Goal: Task Accomplishment & Management: Manage account settings

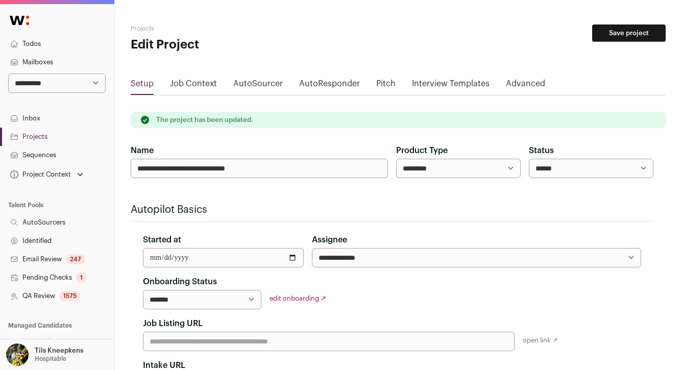
scroll to position [110, 0]
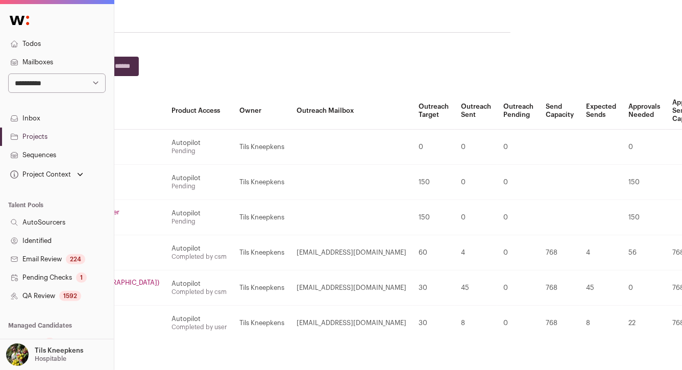
scroll to position [52, 187]
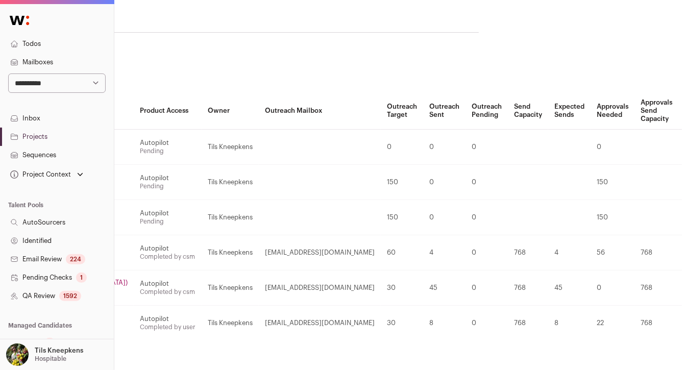
click at [508, 189] on td at bounding box center [528, 181] width 40 height 35
click at [632, 280] on link "Archive" at bounding box center [680, 283] width 97 height 20
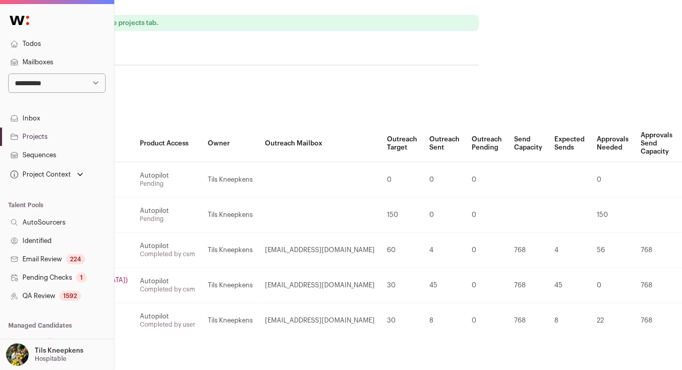
scroll to position [76, 187]
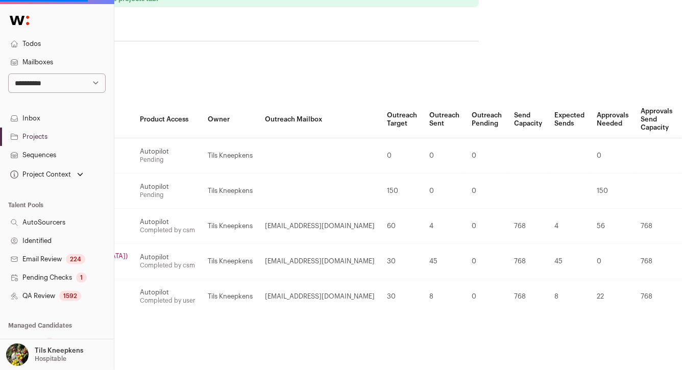
scroll to position [76, 0]
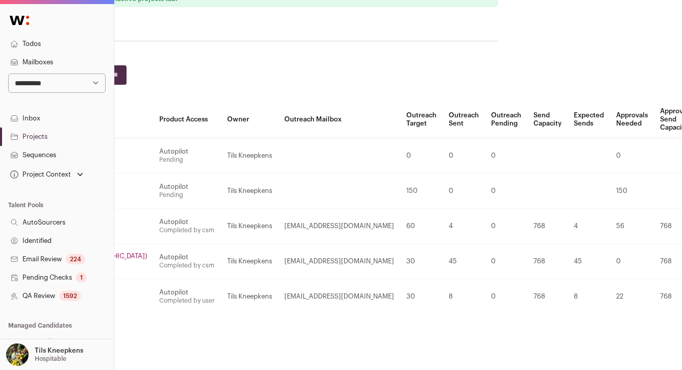
scroll to position [76, 187]
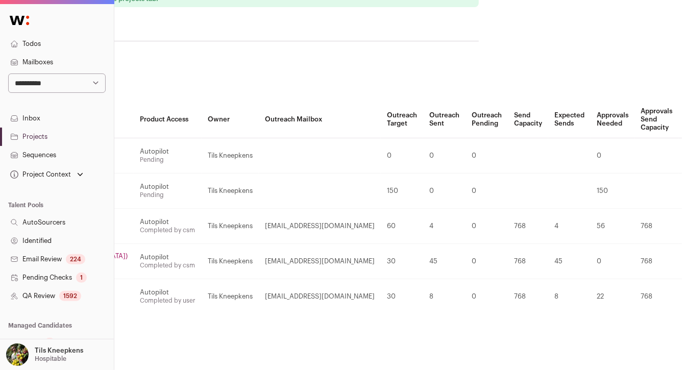
click at [632, 215] on link "Archive" at bounding box center [680, 221] width 97 height 20
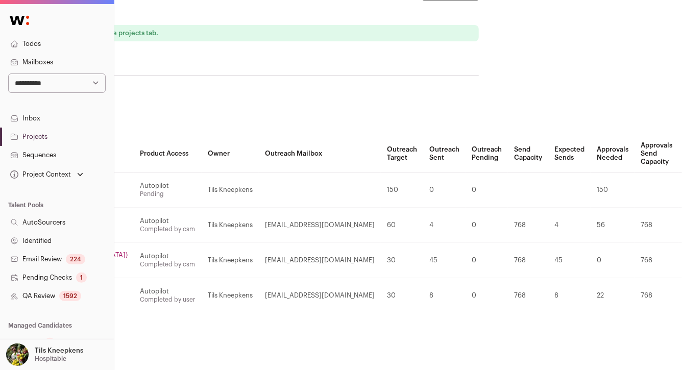
scroll to position [40, 187]
click at [465, 147] on th "Outreach Pending" at bounding box center [486, 154] width 42 height 37
click at [465, 200] on td "0" at bounding box center [486, 190] width 42 height 35
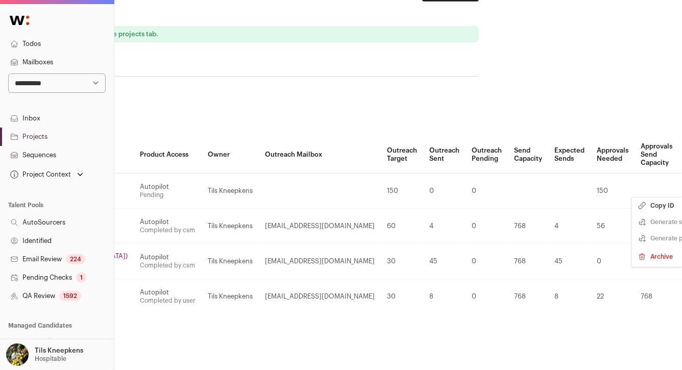
click at [632, 260] on link "Archive" at bounding box center [680, 256] width 97 height 20
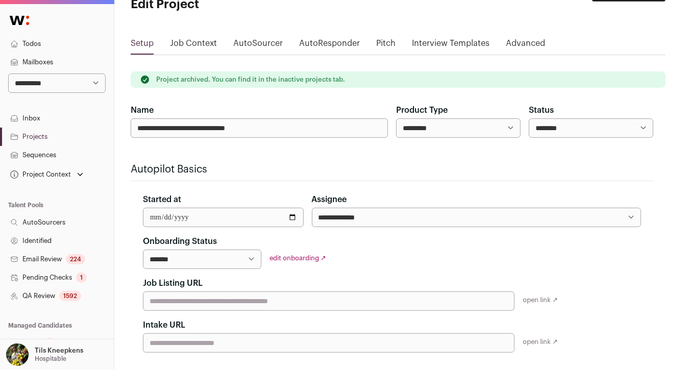
scroll to position [76, 0]
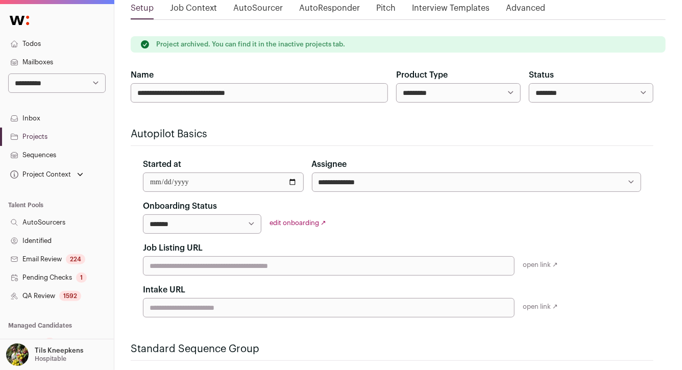
click at [47, 88] on select "**********" at bounding box center [56, 82] width 97 height 19
select select "*****"
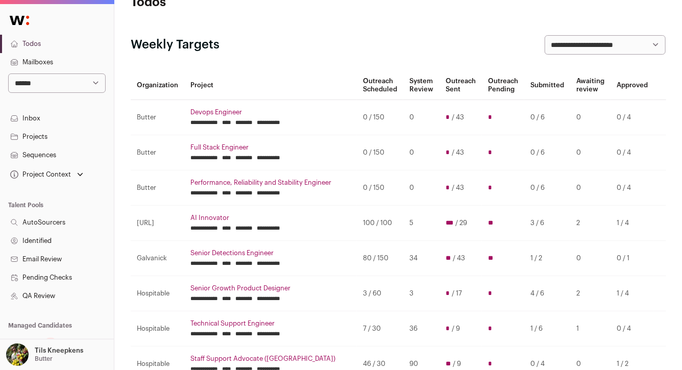
scroll to position [40, 0]
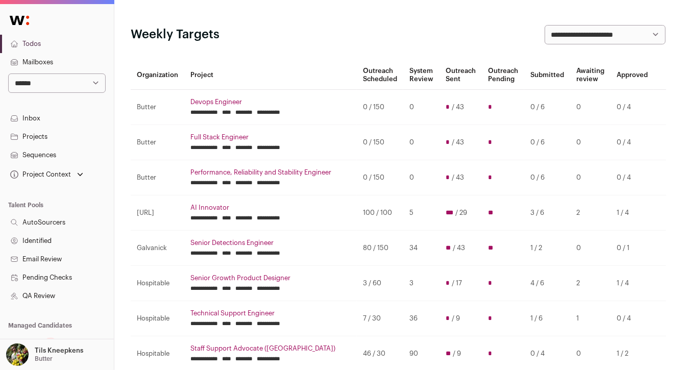
click at [52, 132] on link "Projects" at bounding box center [57, 137] width 114 height 18
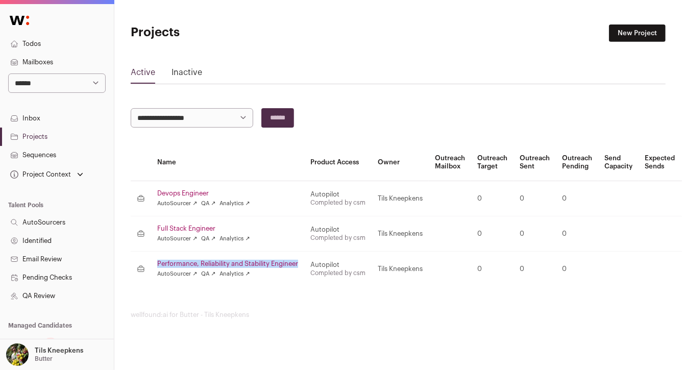
drag, startPoint x: 152, startPoint y: 265, endPoint x: 301, endPoint y: 262, distance: 149.0
click at [301, 262] on td "Performance, Reliability and Stability Engineer AutoSourcer ↗ QA ↗ Analytics ↗" at bounding box center [227, 268] width 153 height 35
copy link "Performance, Reliability and Stability Engineer"
click at [62, 138] on link "Projects" at bounding box center [57, 137] width 114 height 18
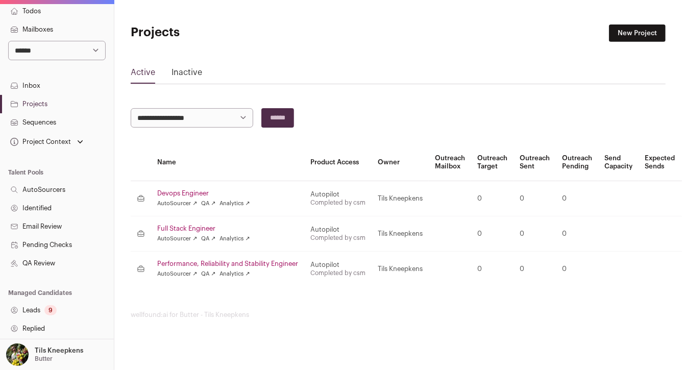
scroll to position [38, 0]
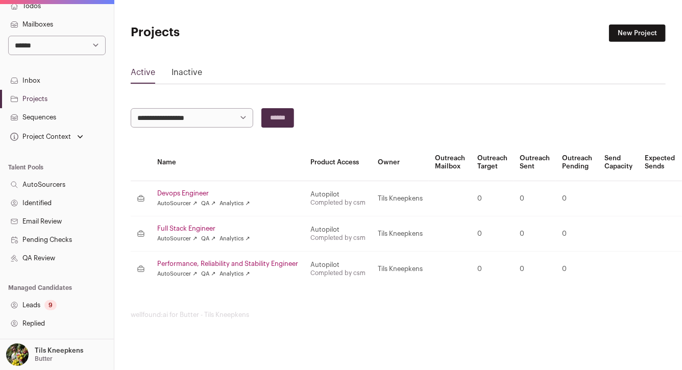
click at [176, 264] on link "Performance, Reliability and Stability Engineer" at bounding box center [227, 264] width 141 height 8
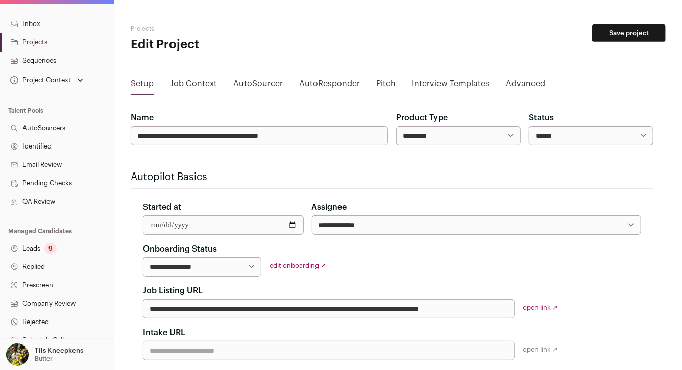
scroll to position [217, 0]
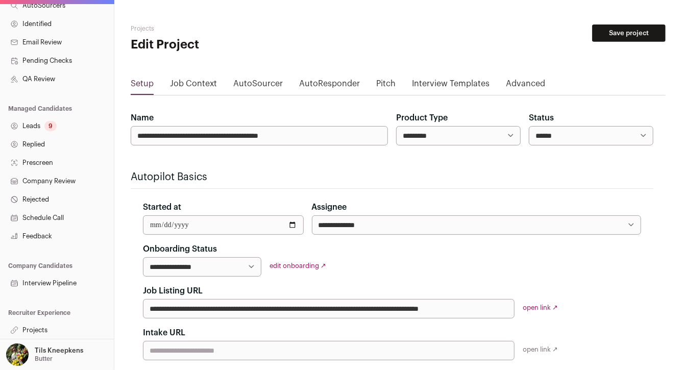
click at [74, 325] on link "Projects" at bounding box center [57, 330] width 114 height 18
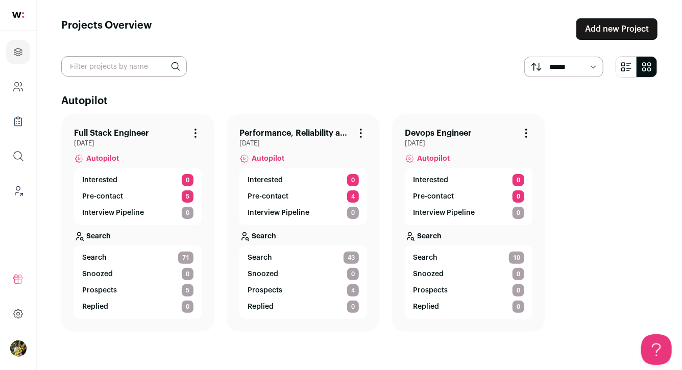
click at [261, 132] on link "Performance, Reliability and Stability Engineer" at bounding box center [294, 133] width 111 height 12
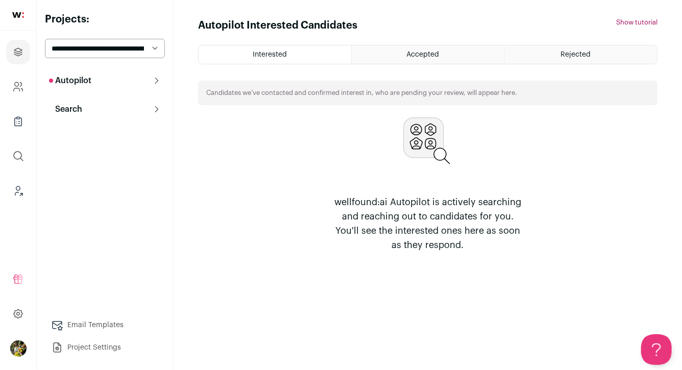
click at [136, 112] on button "Search" at bounding box center [105, 109] width 120 height 20
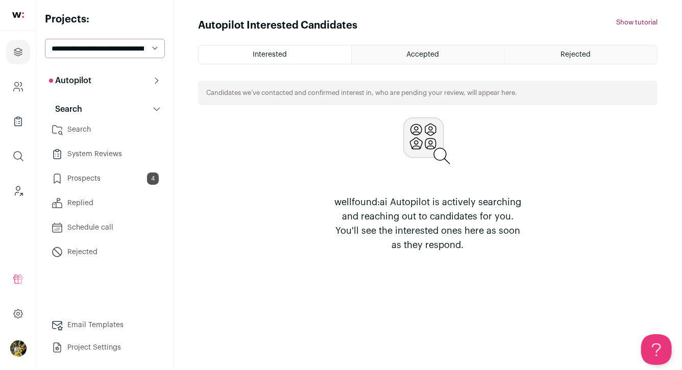
click at [133, 127] on link "Search" at bounding box center [105, 129] width 120 height 20
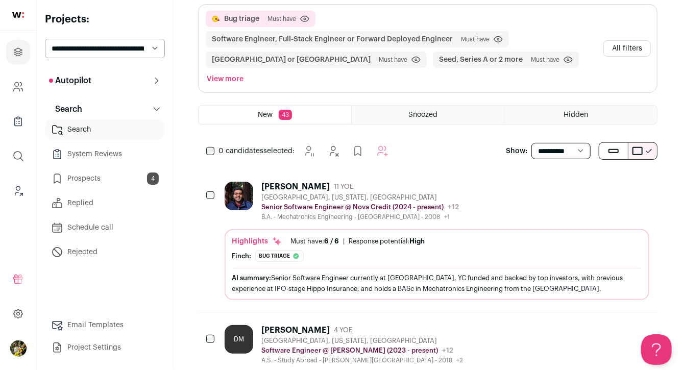
scroll to position [110, 0]
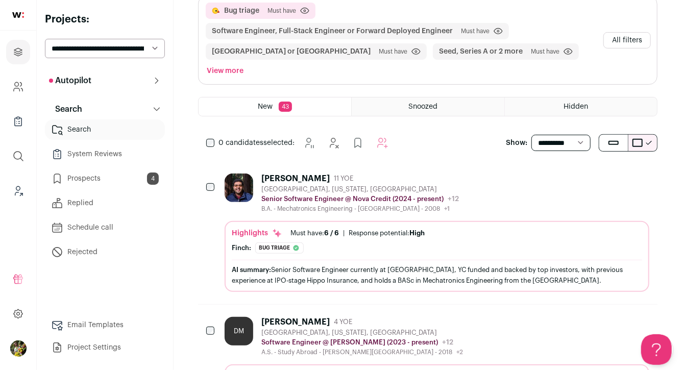
click at [245, 64] on button "View more" at bounding box center [225, 71] width 41 height 14
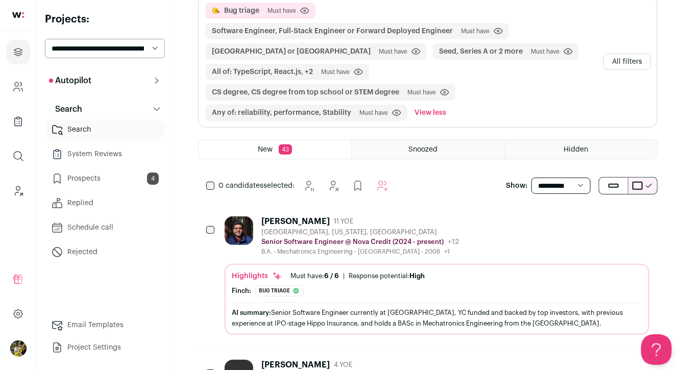
click at [619, 64] on button "All filters" at bounding box center [626, 62] width 47 height 16
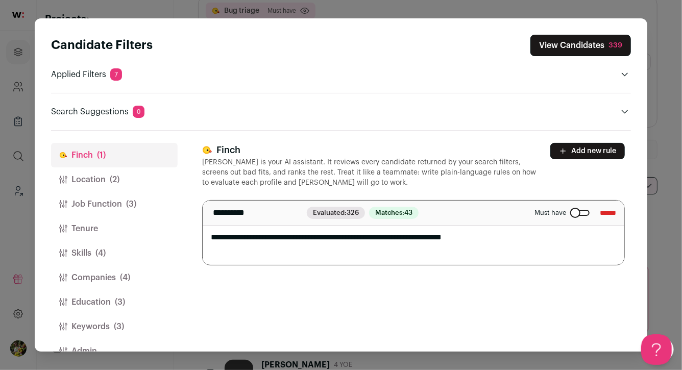
scroll to position [23, 0]
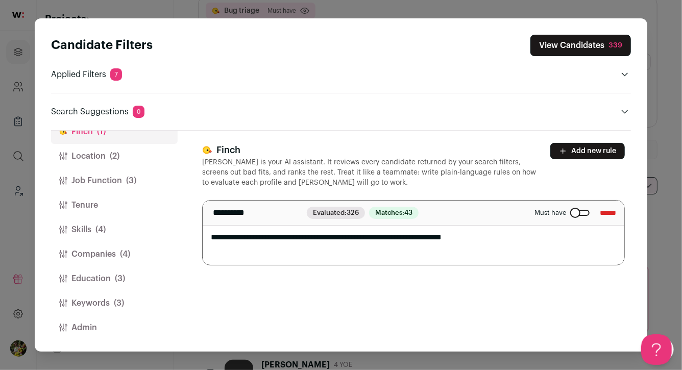
click at [123, 305] on span "(3)" at bounding box center [119, 303] width 10 height 12
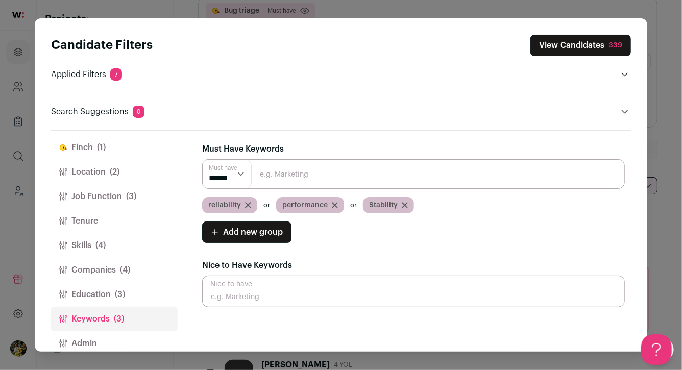
scroll to position [0, 0]
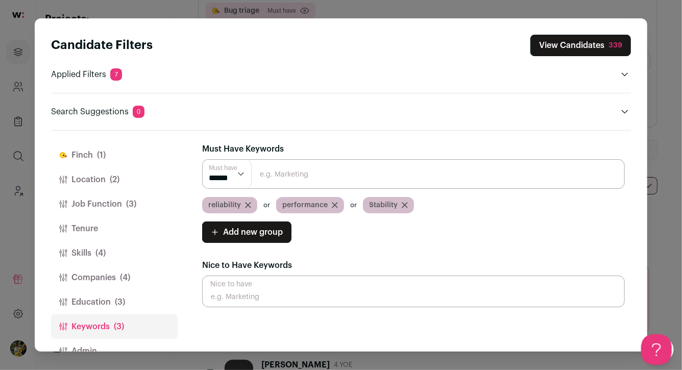
click at [130, 303] on button "Education (3)" at bounding box center [114, 302] width 127 height 24
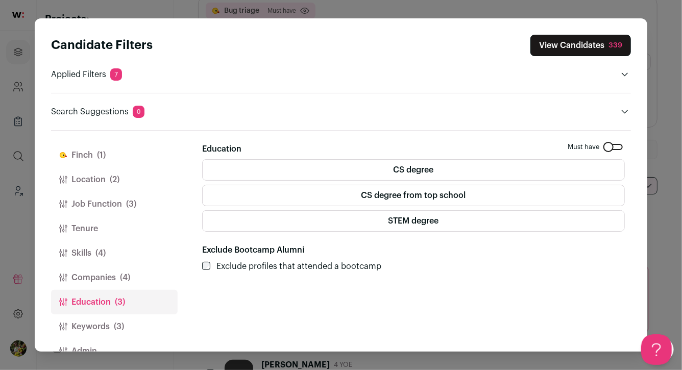
click at [283, 222] on label "STEM degree" at bounding box center [413, 220] width 423 height 21
click at [283, 172] on label "CS degree" at bounding box center [413, 169] width 423 height 21
click at [139, 278] on button "Companies (4)" at bounding box center [114, 277] width 127 height 24
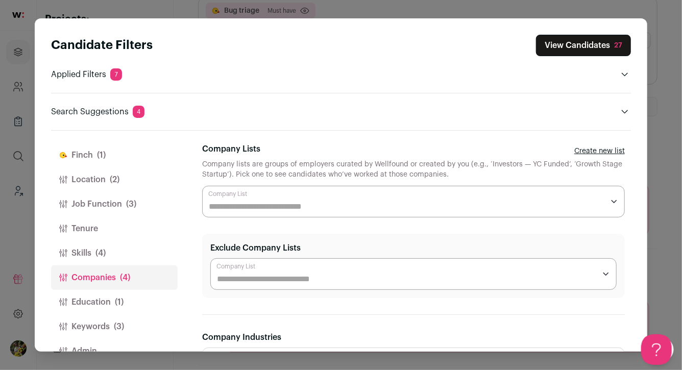
click at [255, 207] on input "Company Lists" at bounding box center [406, 207] width 395 height 12
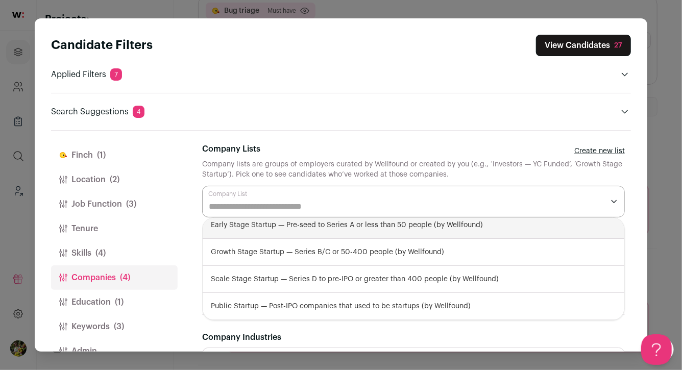
scroll to position [7, 0]
click at [274, 236] on div "Early Stage Startup — Pre-seed to Series A or less than 50 people (by Wellfound)" at bounding box center [414, 224] width 422 height 27
select select "**********"
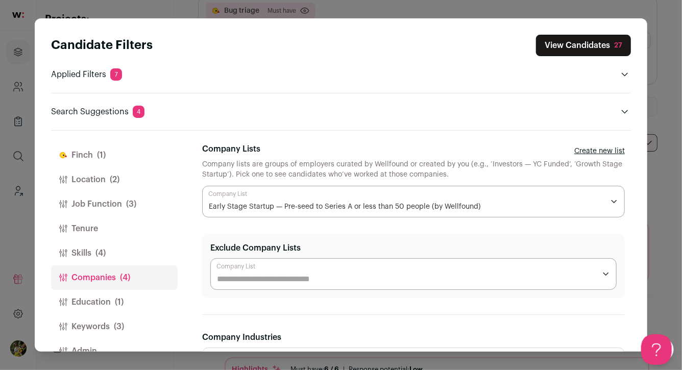
scroll to position [0, 0]
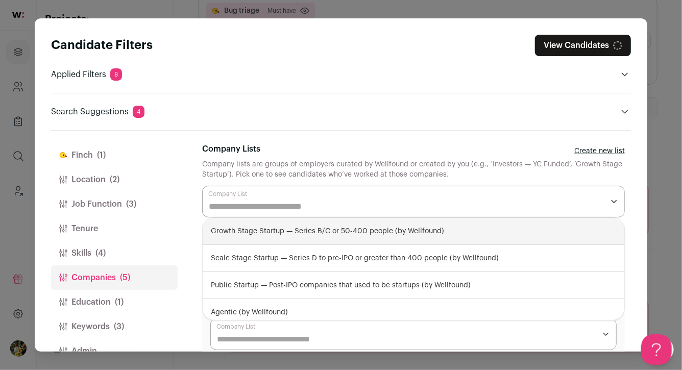
click at [282, 206] on input "Company Lists" at bounding box center [406, 207] width 395 height 12
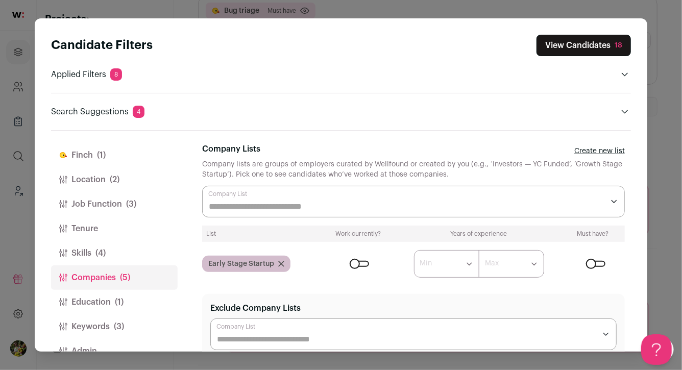
click at [282, 206] on input "Company Lists" at bounding box center [406, 207] width 395 height 12
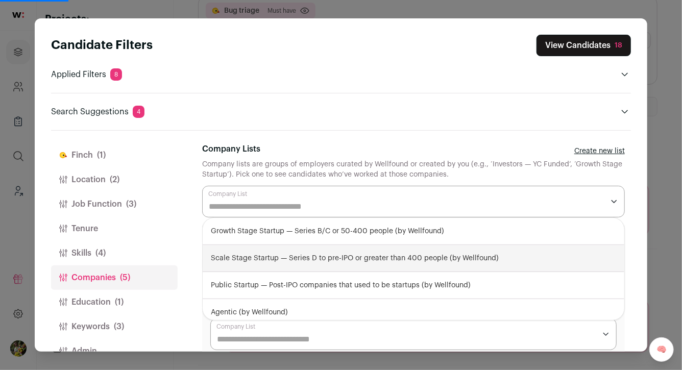
click at [284, 238] on div "Growth Stage Startup — Series B/C or 50-400 people (by Wellfound)" at bounding box center [414, 231] width 422 height 27
select select "**********"
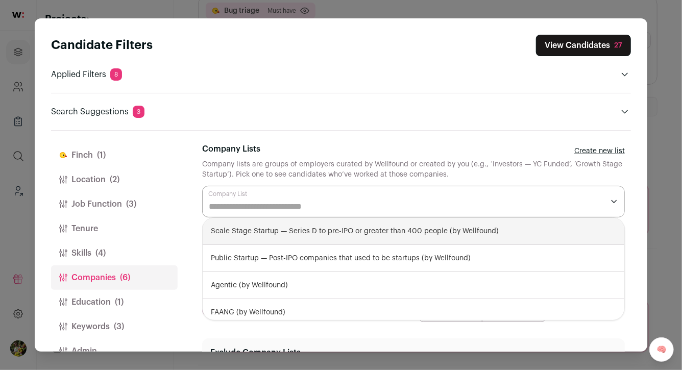
click at [290, 235] on div "Scale Stage Startup — Series D to pre-IPO or greater than 400 people (by Wellfo…" at bounding box center [414, 231] width 422 height 27
select select "**********"
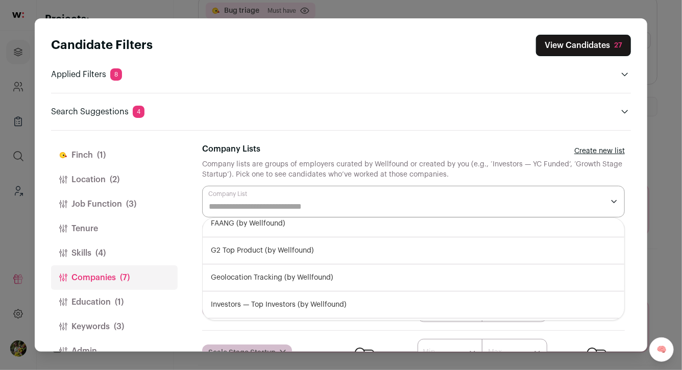
scroll to position [67, 0]
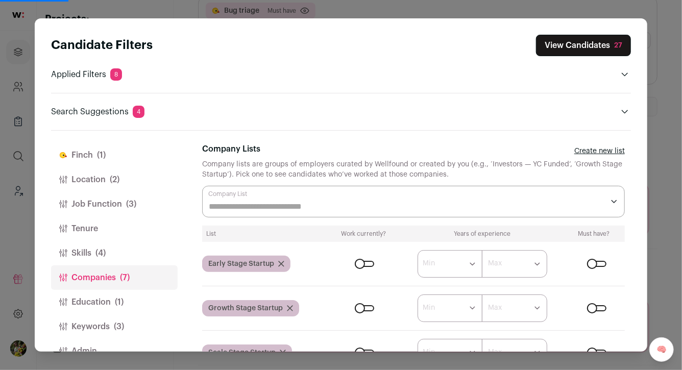
click at [392, 336] on div "List Work currently? Years of experience Must have? Early Stage Startup ****** …" at bounding box center [413, 296] width 423 height 140
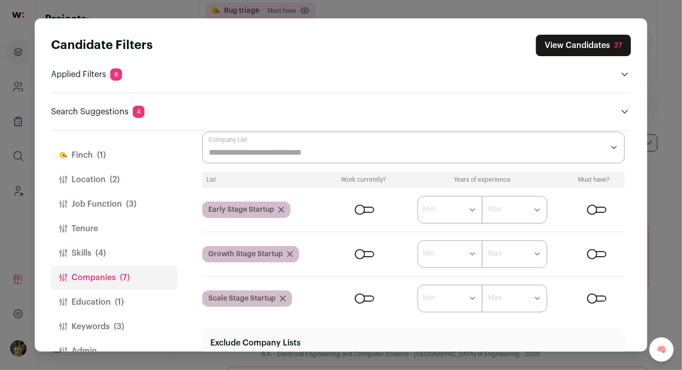
scroll to position [104, 0]
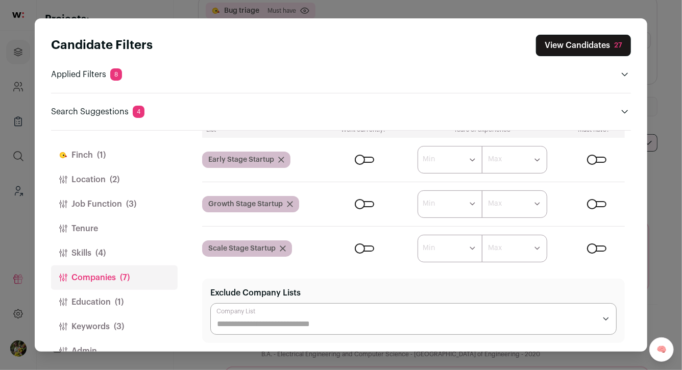
click at [370, 246] on div "Close modal via background" at bounding box center [364, 248] width 19 height 6
click at [369, 205] on div "Close modal via background" at bounding box center [364, 204] width 19 height 6
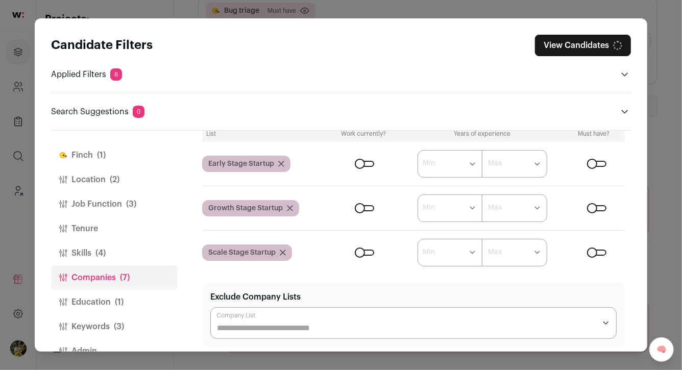
click at [369, 161] on div "Close modal via background" at bounding box center [364, 164] width 19 height 6
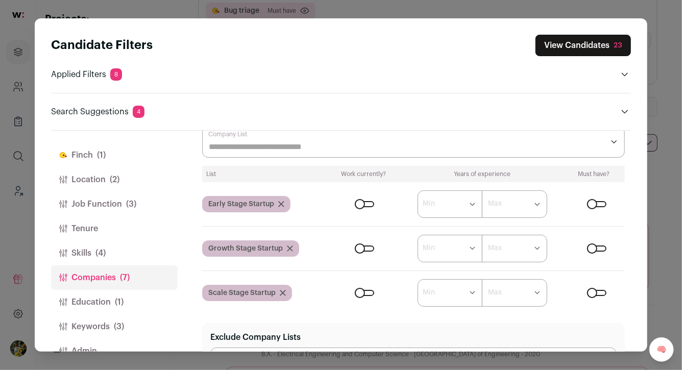
scroll to position [32, 0]
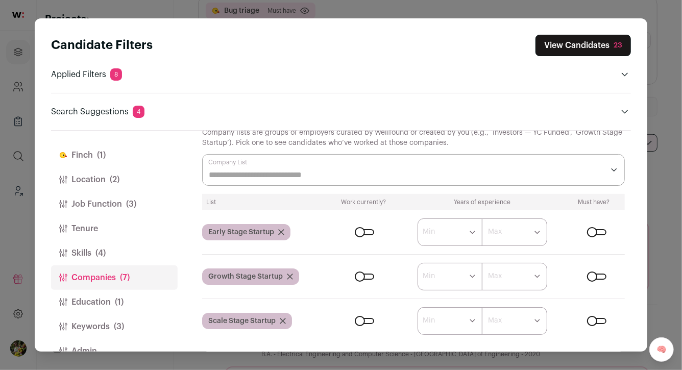
click at [280, 232] on icon "Close modal via background" at bounding box center [281, 232] width 5 height 5
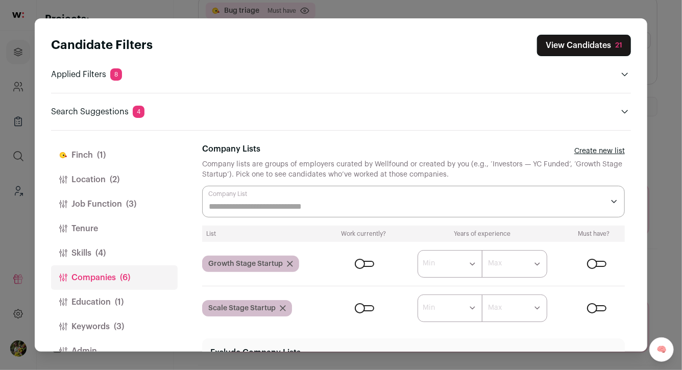
click at [290, 263] on icon "Close modal via background" at bounding box center [289, 263] width 5 height 5
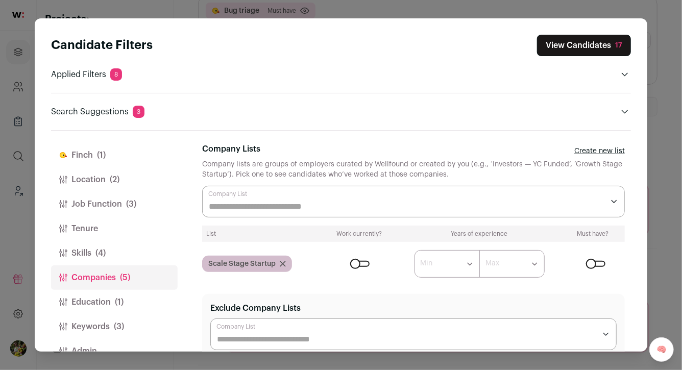
click at [283, 262] on icon "Close modal via background" at bounding box center [283, 264] width 6 height 6
click at [282, 261] on icon "Close modal via background" at bounding box center [283, 264] width 6 height 6
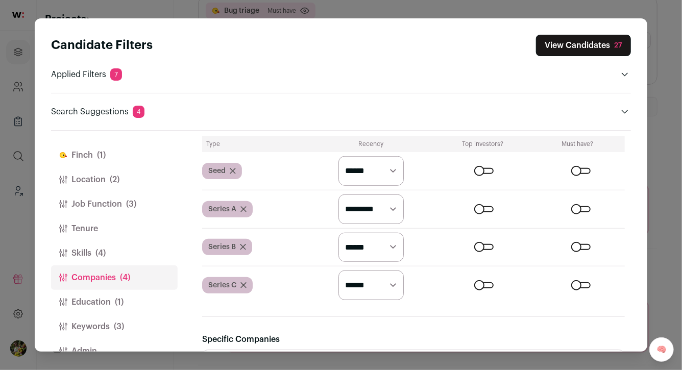
scroll to position [405, 0]
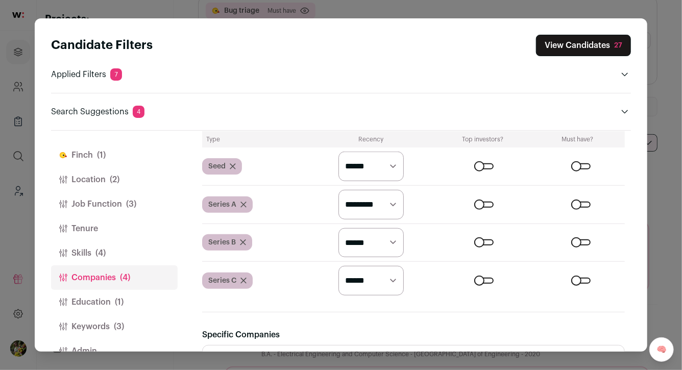
click at [377, 168] on select "********* ******* ******" at bounding box center [370, 167] width 65 height 30
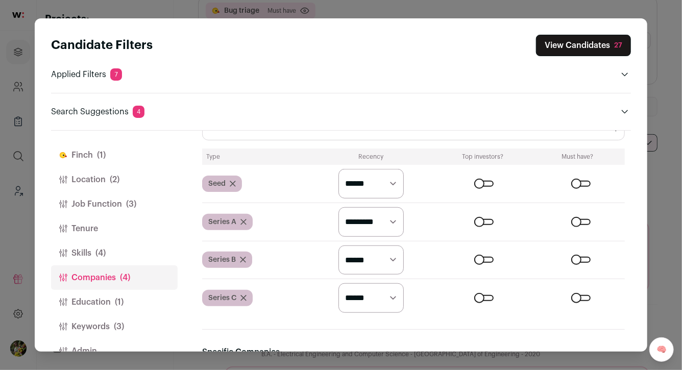
scroll to position [376, 0]
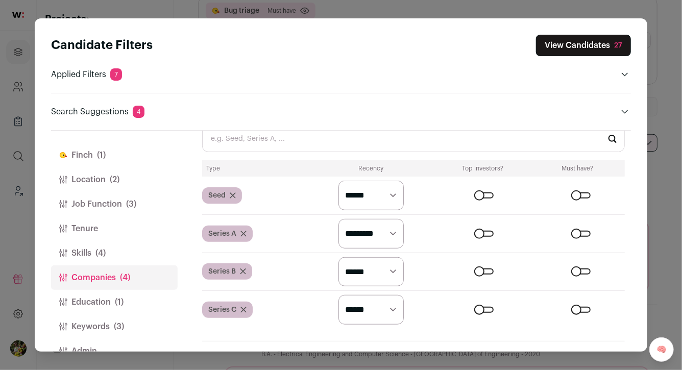
click at [120, 248] on button "Skills (4)" at bounding box center [114, 253] width 127 height 24
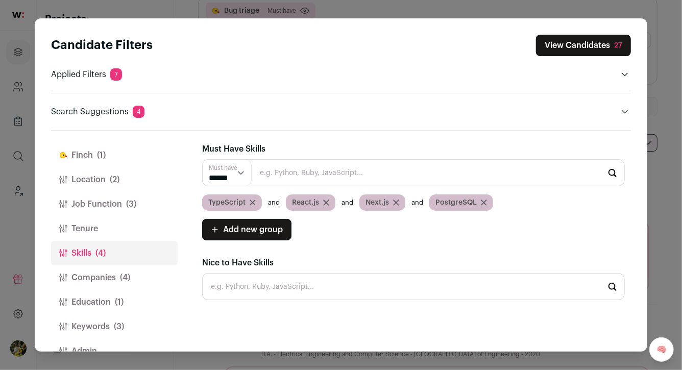
scroll to position [0, 0]
click at [129, 213] on button "Job Function (3)" at bounding box center [114, 204] width 127 height 24
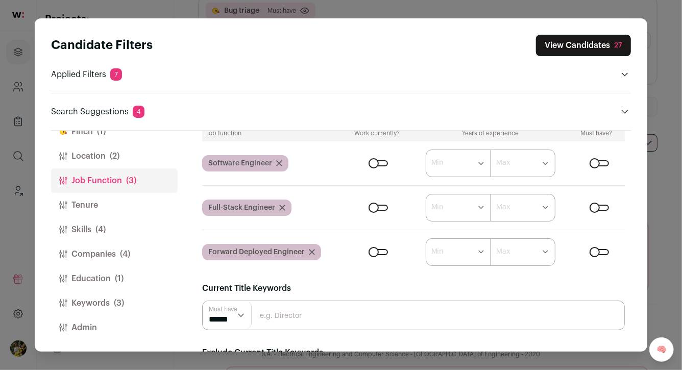
scroll to position [85, 0]
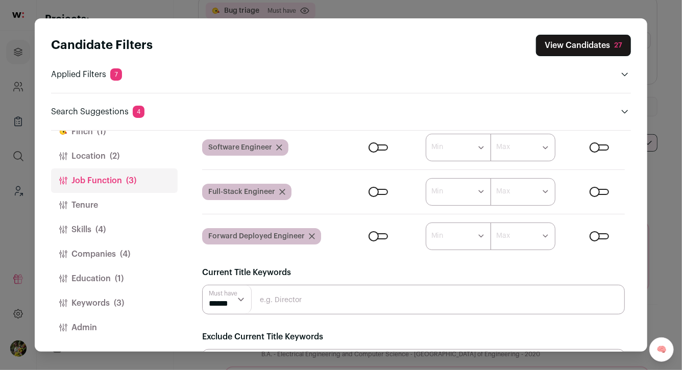
click at [118, 206] on button "Tenure" at bounding box center [114, 205] width 127 height 24
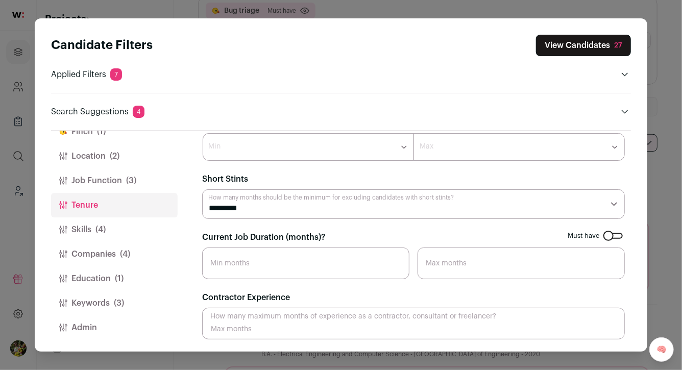
scroll to position [26, 0]
click at [115, 228] on button "Skills (4)" at bounding box center [114, 229] width 127 height 24
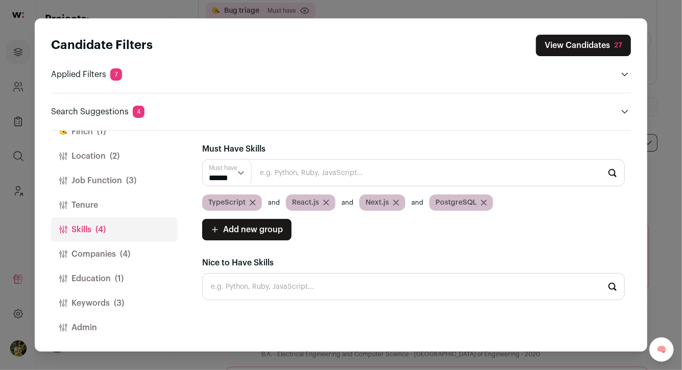
click at [127, 154] on button "Location (2)" at bounding box center [114, 156] width 127 height 24
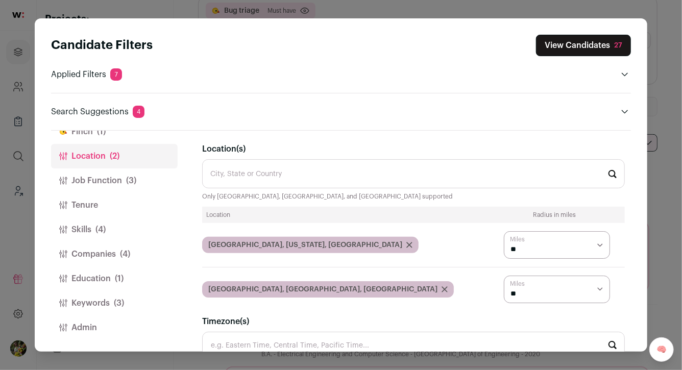
click at [128, 171] on button "Job Function (3)" at bounding box center [114, 180] width 127 height 24
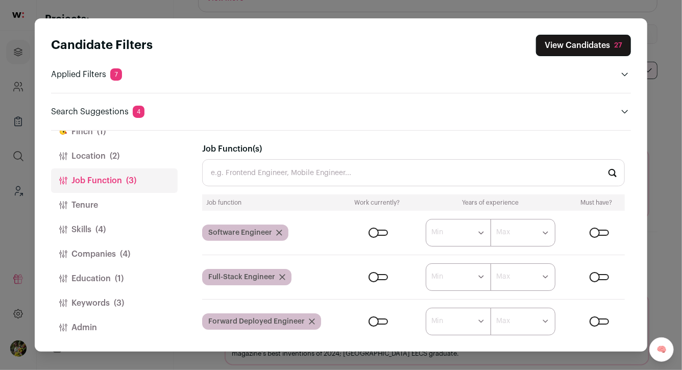
scroll to position [183, 0]
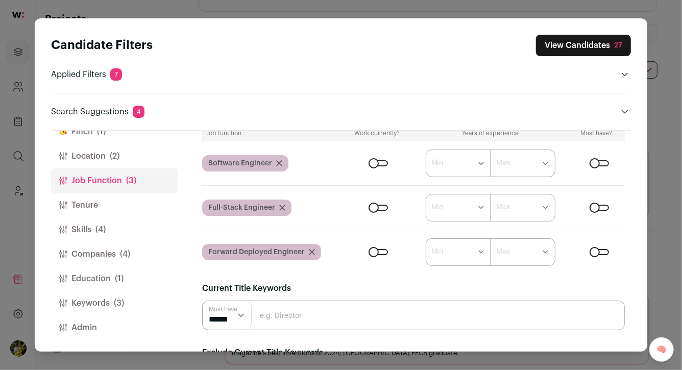
click at [146, 199] on button "Tenure" at bounding box center [114, 205] width 127 height 24
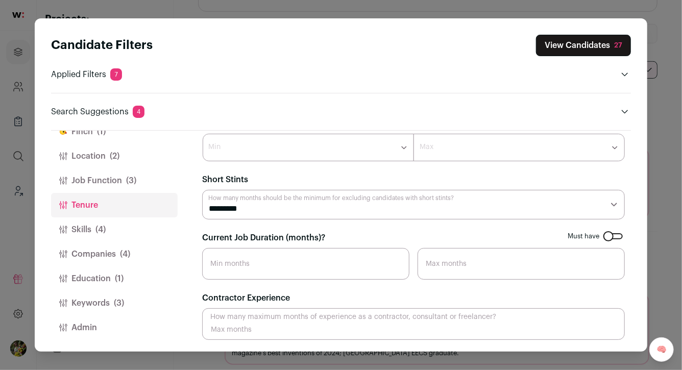
click at [143, 223] on button "Skills (4)" at bounding box center [114, 229] width 127 height 24
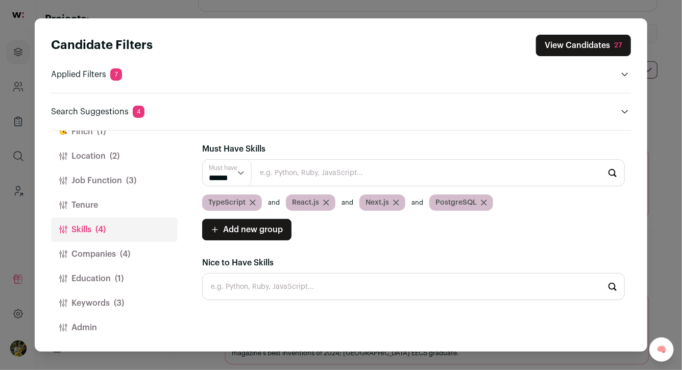
click at [142, 202] on button "Tenure" at bounding box center [114, 205] width 127 height 24
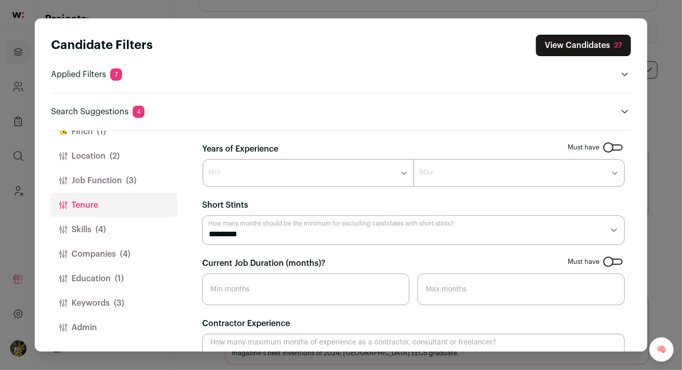
click at [233, 180] on select "******* ****** ******* ******* ******* ******* ******* ******* ******* ******* …" at bounding box center [308, 173] width 211 height 28
select select "*"
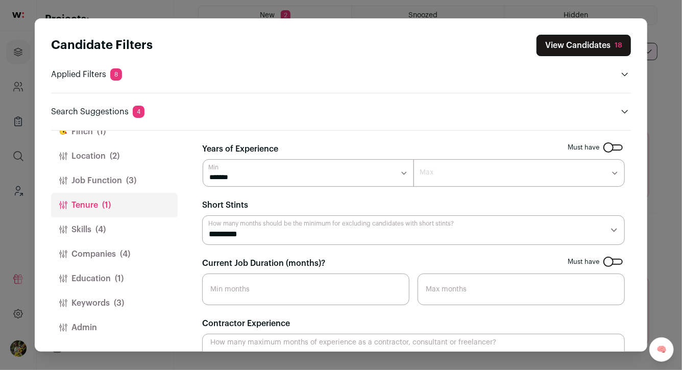
click at [242, 300] on input "Current Job Duration (months)?" at bounding box center [305, 290] width 207 height 32
type input "12"
click at [256, 236] on select "********* ******** ******* ******** ******** ******** ******** ******** *******…" at bounding box center [413, 230] width 423 height 30
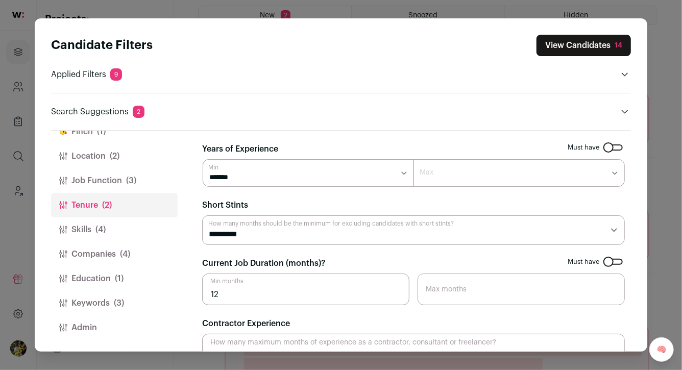
click at [260, 236] on select "********* ******** ******* ******** ******** ******** ******** ******** *******…" at bounding box center [413, 230] width 423 height 30
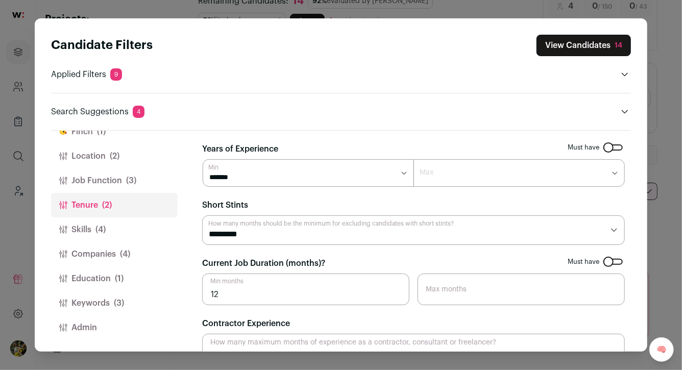
select select "**"
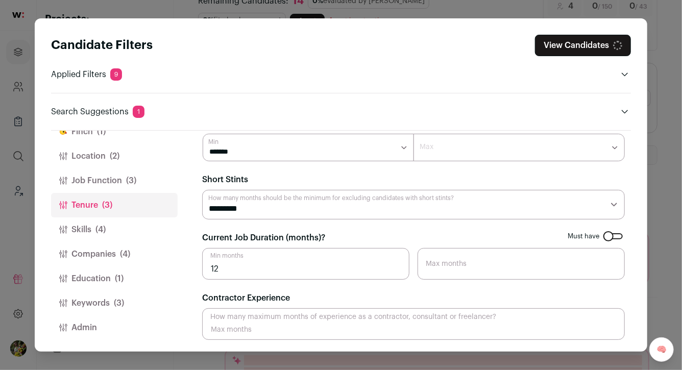
click at [225, 324] on input "Contractor Experience" at bounding box center [413, 324] width 423 height 32
type input "24"
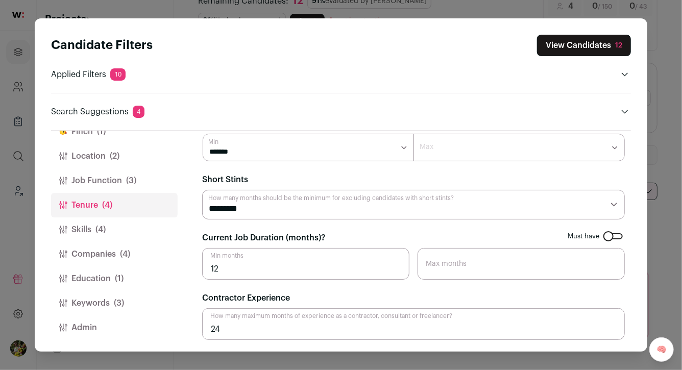
click at [332, 326] on input "24" at bounding box center [413, 324] width 423 height 32
type input "12"
click at [555, 109] on header "Search Suggestions 4" at bounding box center [341, 112] width 580 height 12
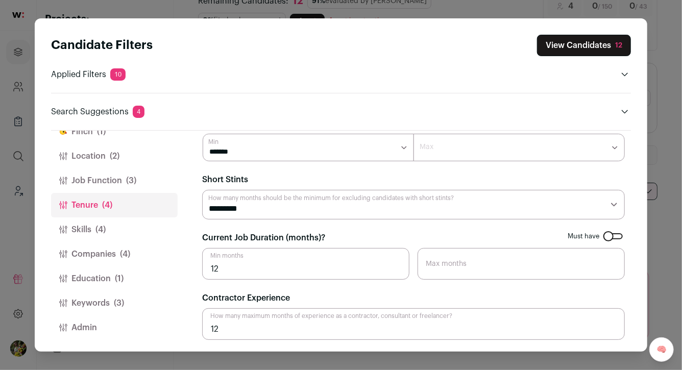
click at [578, 53] on button "View Candidates 12" at bounding box center [584, 45] width 94 height 21
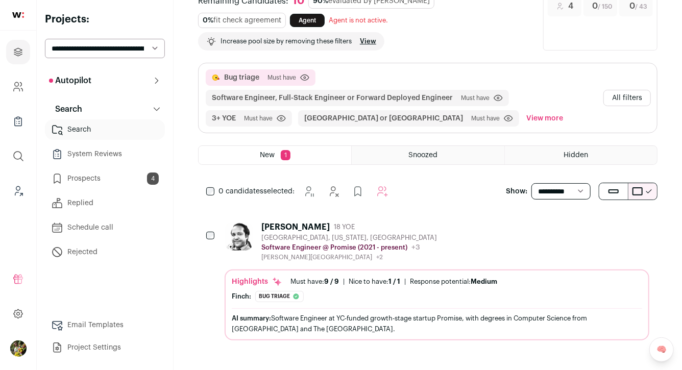
click at [463, 242] on div "Morgan Hankins 18 YOE San Francisco, California, United States Software Enginee…" at bounding box center [437, 241] width 425 height 39
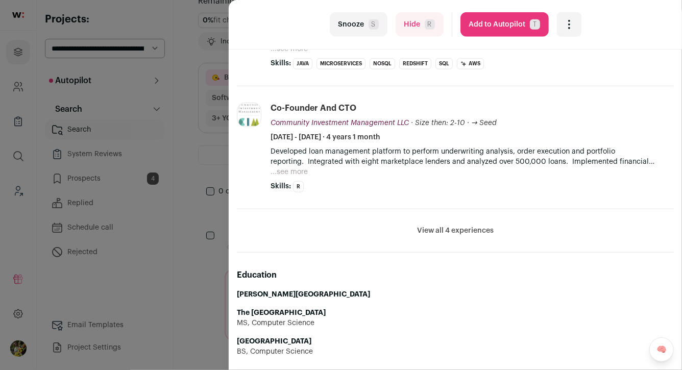
scroll to position [418, 0]
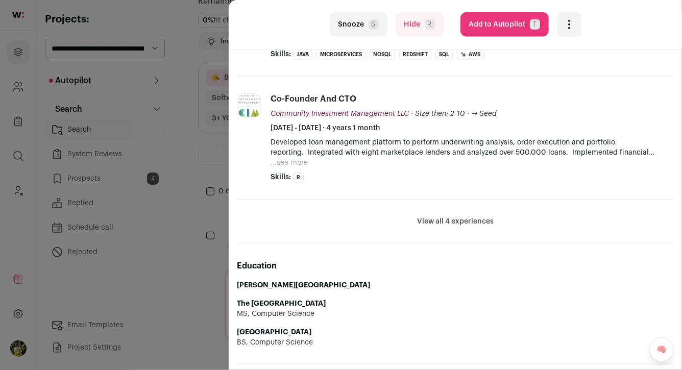
click at [441, 216] on button "View all 4 experiences" at bounding box center [455, 221] width 77 height 10
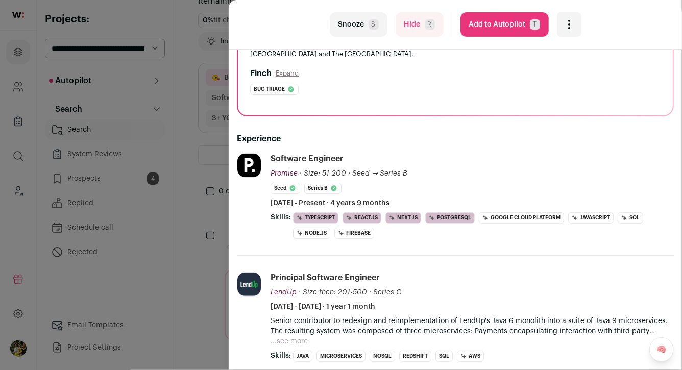
scroll to position [140, 0]
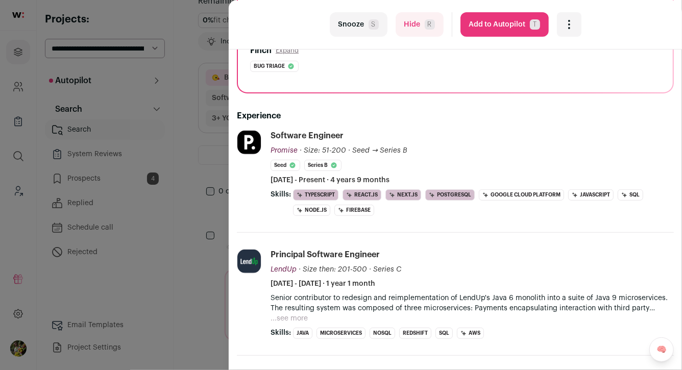
click at [493, 30] on button "Add to Autopilot T" at bounding box center [504, 24] width 88 height 24
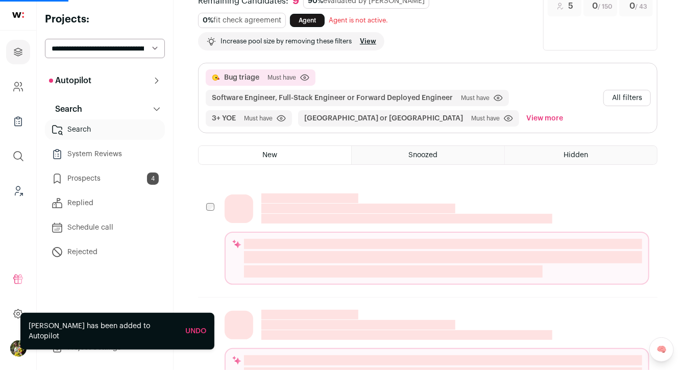
scroll to position [28, 0]
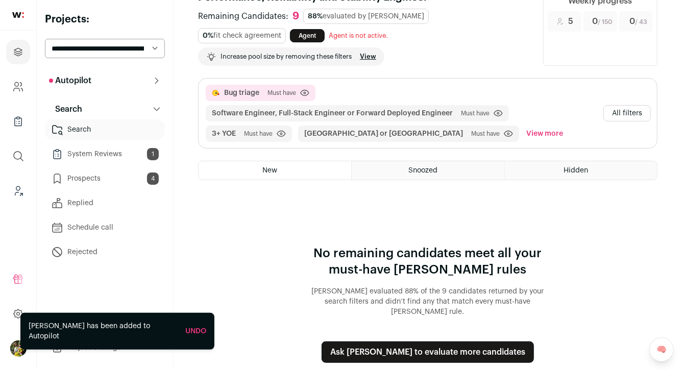
click at [621, 121] on div "Bug triage Must have Click to disable/enable criteria Software Engineer, Full-S…" at bounding box center [428, 113] width 458 height 69
click at [621, 118] on button "All filters" at bounding box center [626, 113] width 47 height 16
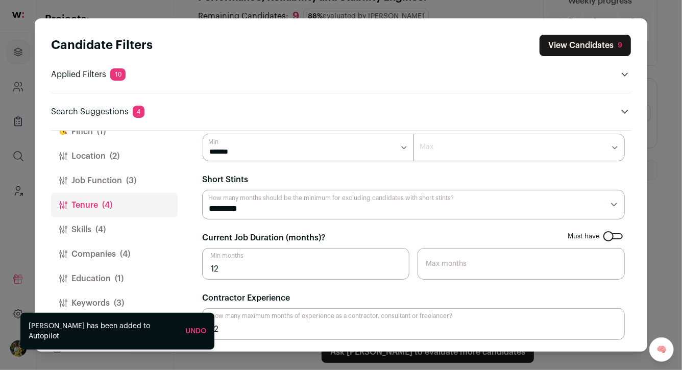
click at [128, 302] on button "Keywords (3)" at bounding box center [114, 303] width 127 height 24
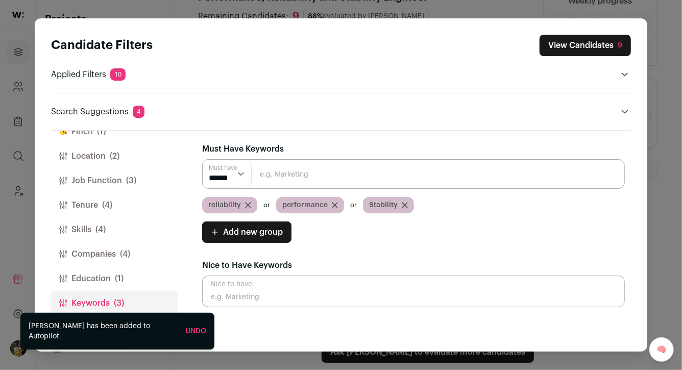
click at [119, 277] on span "(1)" at bounding box center [119, 279] width 9 height 12
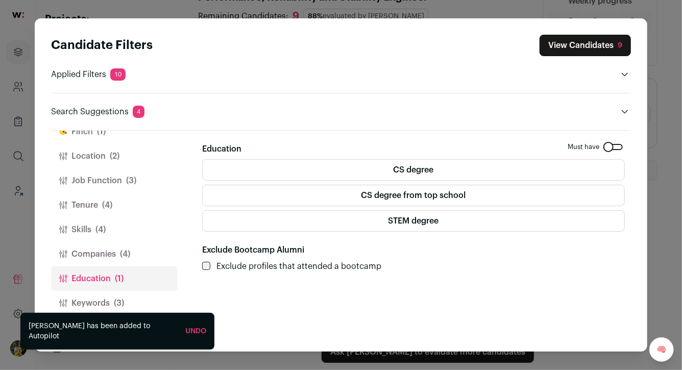
click at [119, 257] on button "Companies (4)" at bounding box center [114, 254] width 127 height 24
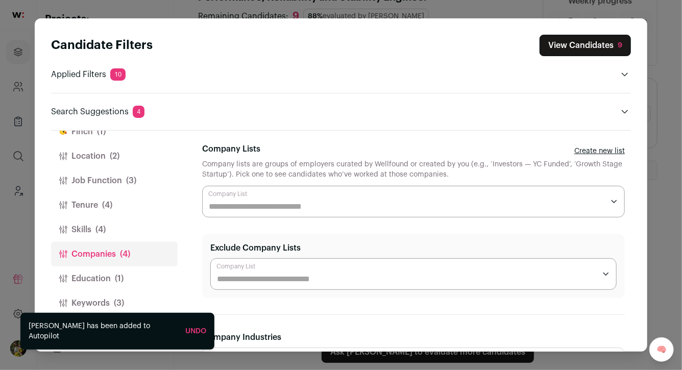
click at [117, 234] on button "Skills (4)" at bounding box center [114, 229] width 127 height 24
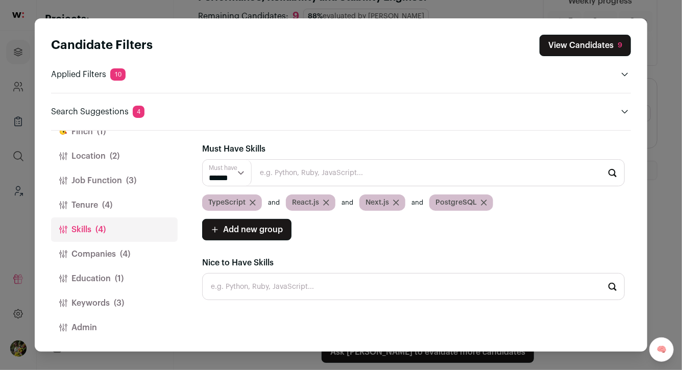
click at [232, 175] on select "****** ******" at bounding box center [227, 173] width 49 height 26
select select "**"
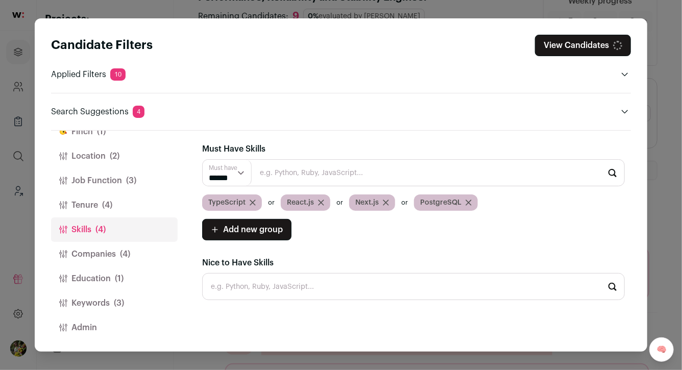
click at [425, 202] on span "PostgreSQL" at bounding box center [440, 203] width 41 height 10
copy span "PostgreSQL"
click at [467, 203] on icon "Close modal via background" at bounding box center [468, 202] width 5 height 5
click at [256, 236] on button "Add new group" at bounding box center [246, 229] width 89 height 21
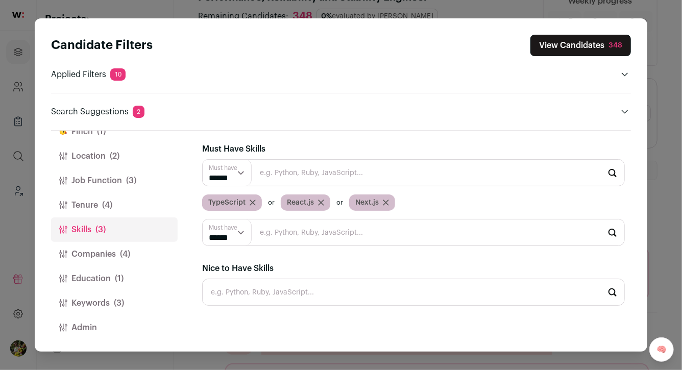
click at [264, 235] on input "Close modal via background" at bounding box center [413, 232] width 423 height 27
paste input "PostgreSQL"
type input "PostgreSQL"
click at [293, 256] on li "PostgreSQL" at bounding box center [414, 259] width 422 height 27
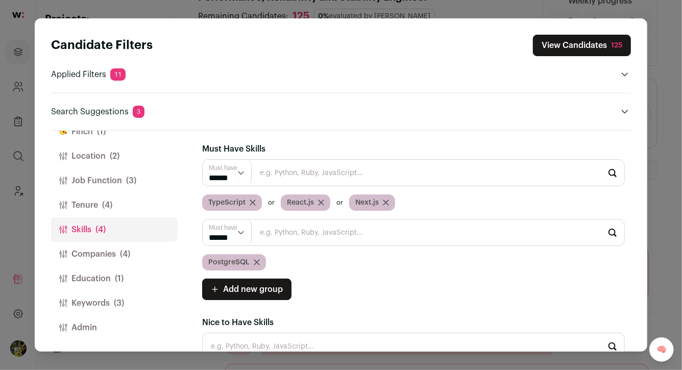
click at [551, 48] on button "View Candidates 125" at bounding box center [582, 45] width 98 height 21
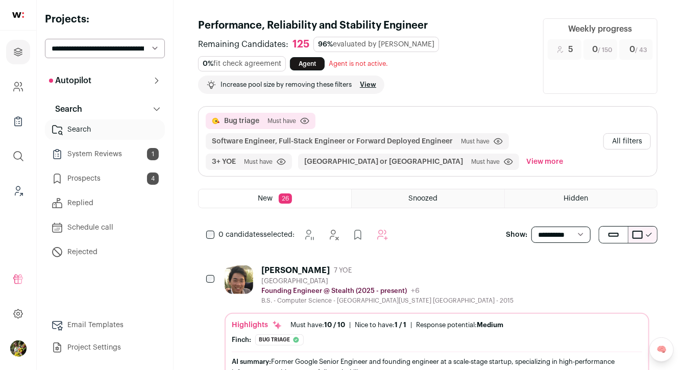
click at [646, 136] on button "All filters" at bounding box center [626, 141] width 47 height 16
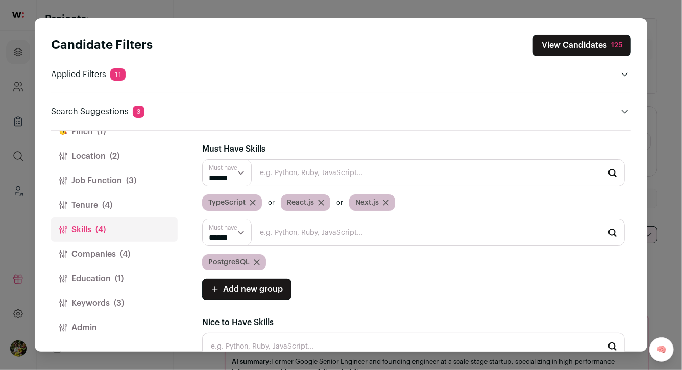
click at [130, 182] on span "(3)" at bounding box center [131, 181] width 10 height 12
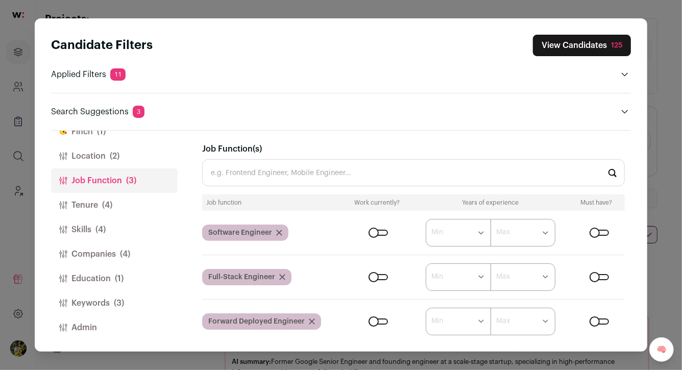
click at [121, 157] on button "Location (2)" at bounding box center [114, 156] width 127 height 24
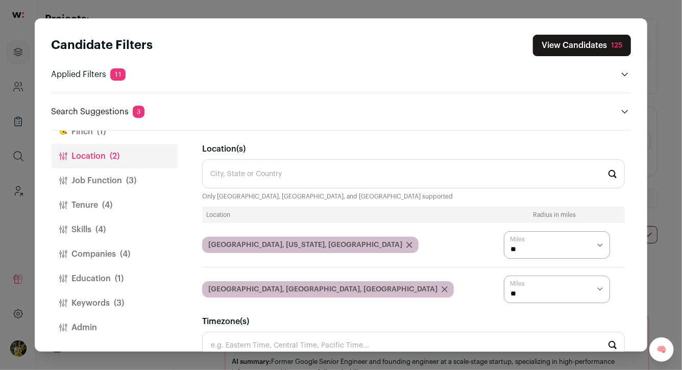
click at [124, 206] on button "Tenure (4)" at bounding box center [114, 205] width 127 height 24
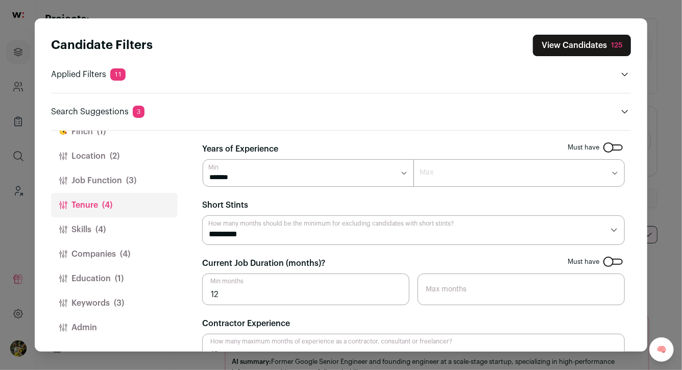
click at [423, 174] on label "Max" at bounding box center [426, 172] width 14 height 10
click at [431, 186] on select "******* ******* ******* ******* ******* ******* ******** ******** ******** ****…" at bounding box center [518, 173] width 211 height 28
select select "**"
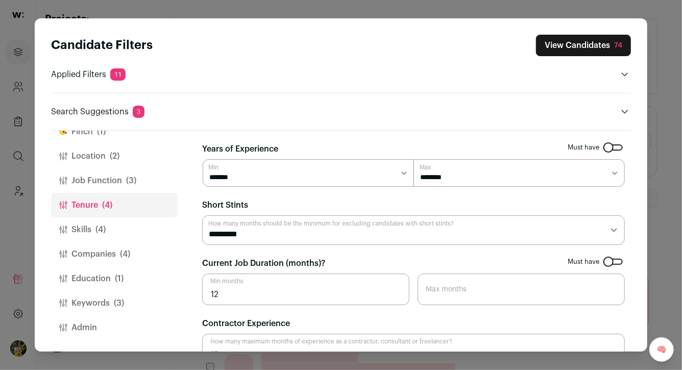
click at [573, 54] on button "View Candidates 74" at bounding box center [583, 45] width 95 height 21
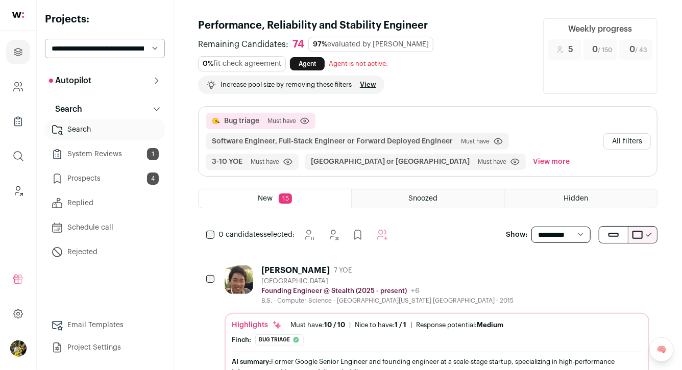
click at [621, 136] on button "All filters" at bounding box center [626, 141] width 47 height 16
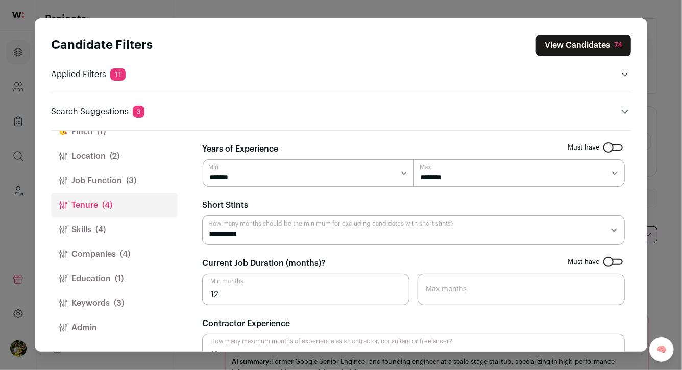
click at [153, 184] on button "Job Function (3)" at bounding box center [114, 180] width 127 height 24
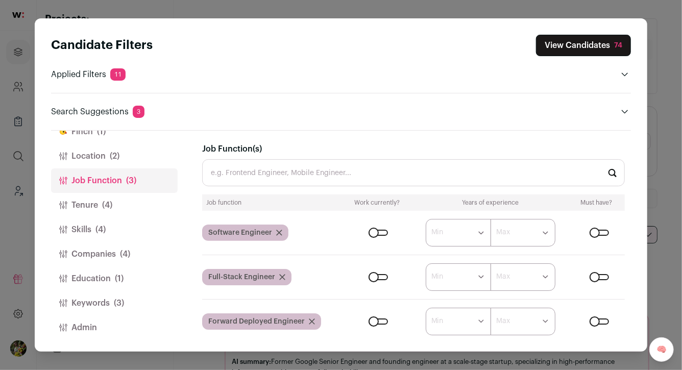
click at [134, 162] on button "Location (2)" at bounding box center [114, 156] width 127 height 24
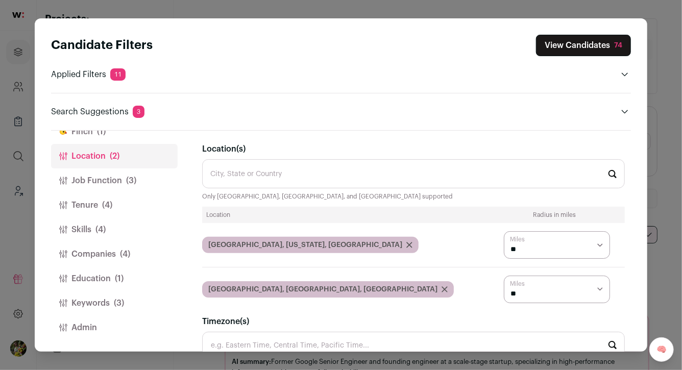
click at [127, 201] on button "Tenure (4)" at bounding box center [114, 205] width 127 height 24
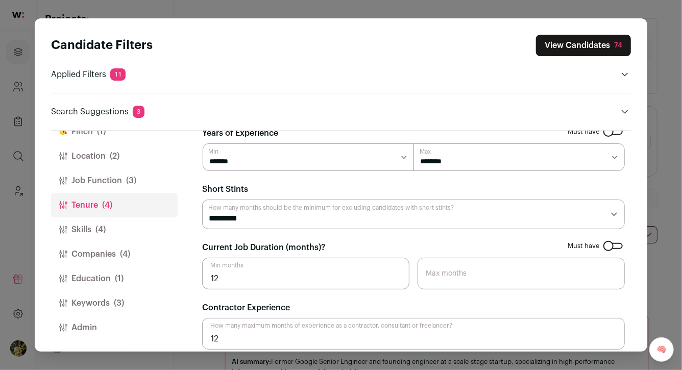
scroll to position [26, 0]
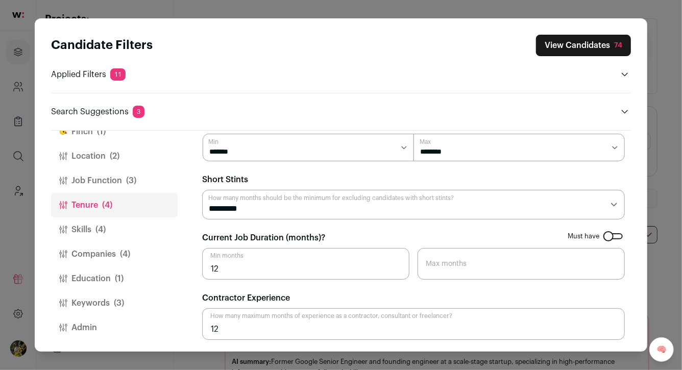
click at [124, 183] on button "Job Function (3)" at bounding box center [114, 180] width 127 height 24
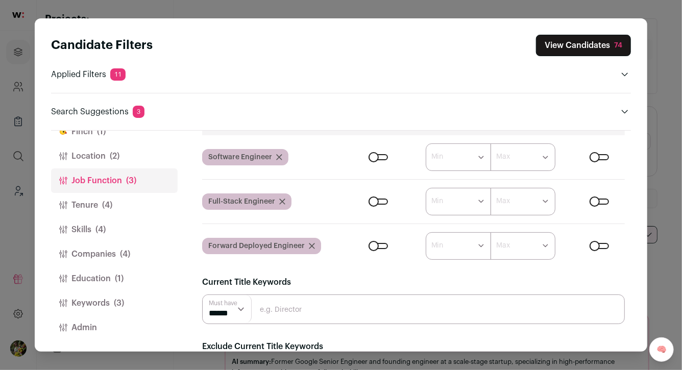
scroll to position [88, 0]
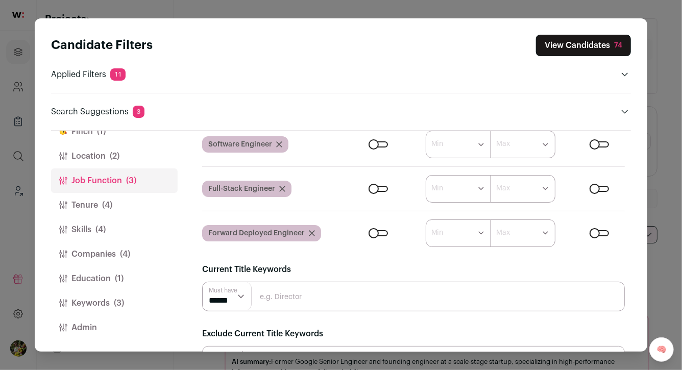
click at [279, 306] on input "Close modal via background" at bounding box center [413, 297] width 423 height 30
type input "founding"
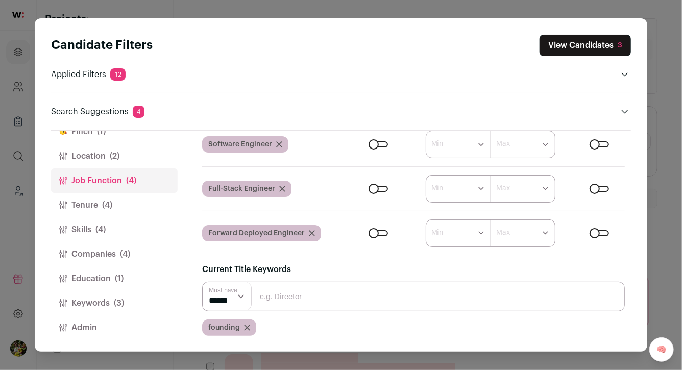
scroll to position [5, 0]
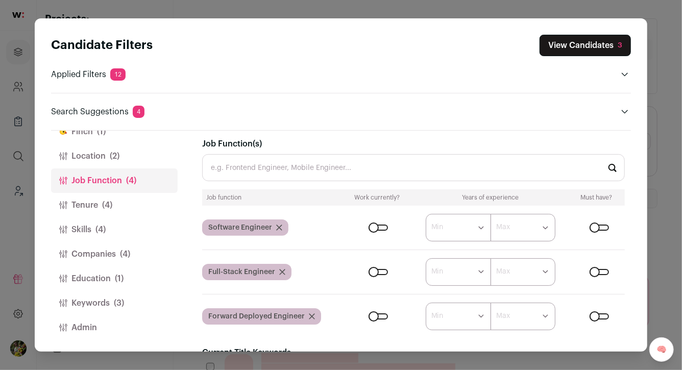
click at [407, 179] on input "Job Function(s)" at bounding box center [413, 167] width 423 height 27
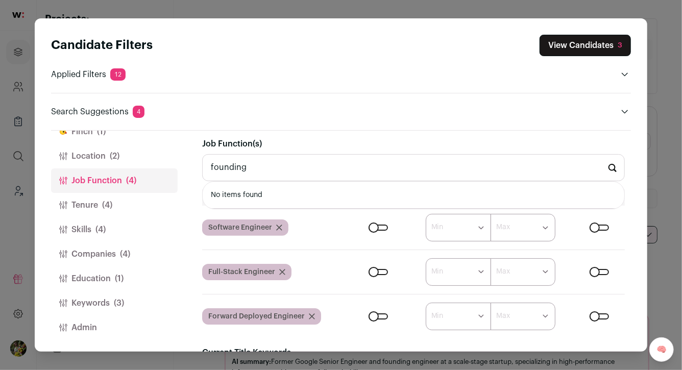
type input "founding"
click at [598, 36] on button "View Candidates 3" at bounding box center [584, 45] width 91 height 21
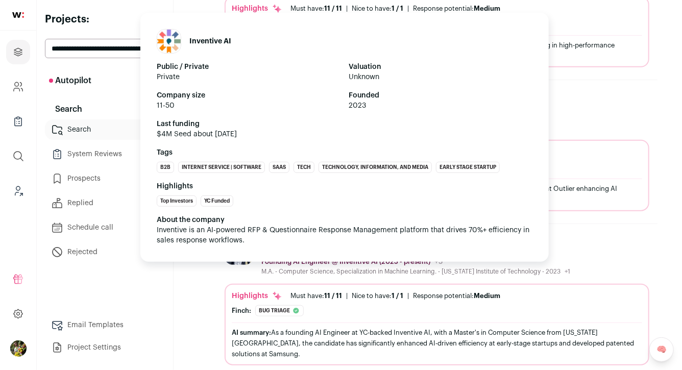
scroll to position [330, 0]
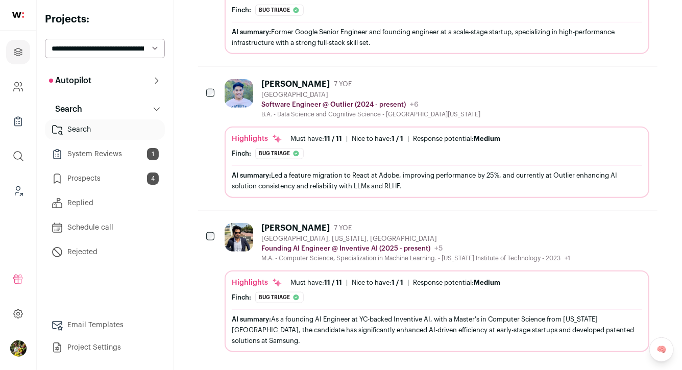
click at [384, 262] on div "Shivanshu Dwivedi 7 YOE Sunnyvale, California, United States Founding AI Engine…" at bounding box center [437, 287] width 425 height 129
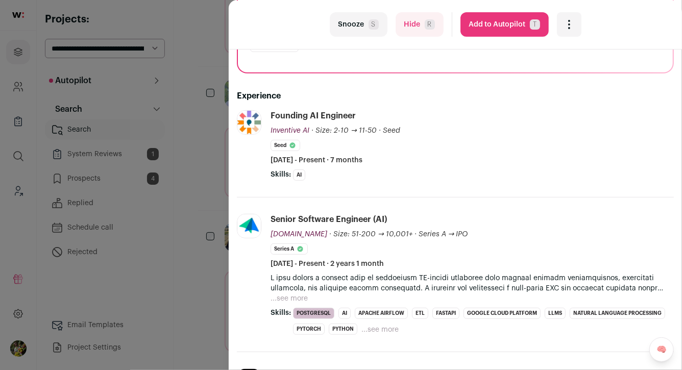
scroll to position [182, 0]
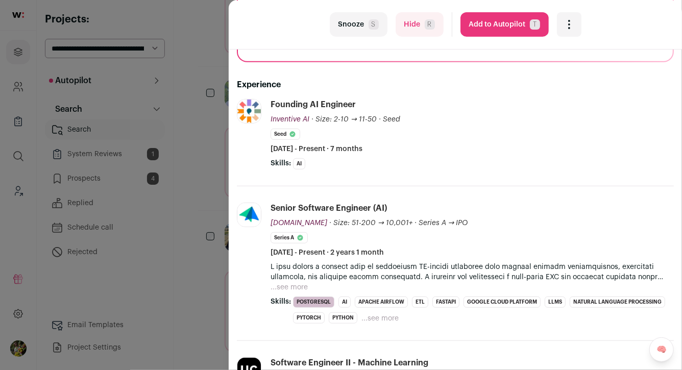
click at [199, 202] on div "last Snooze S Hide R Add to Autopilot T More actions Report a Problem Report th…" at bounding box center [341, 185] width 682 height 370
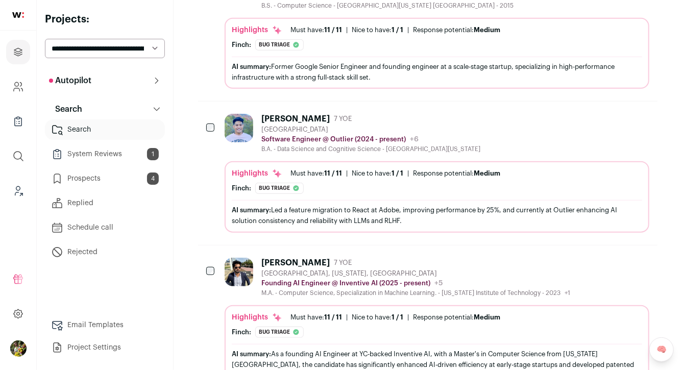
scroll to position [281, 0]
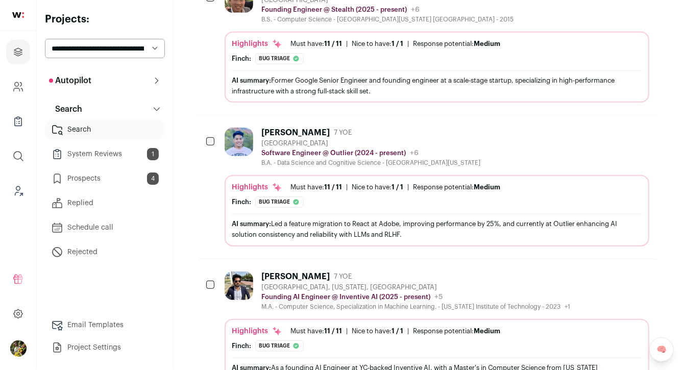
click at [290, 143] on div "[GEOGRAPHIC_DATA]" at bounding box center [370, 143] width 219 height 8
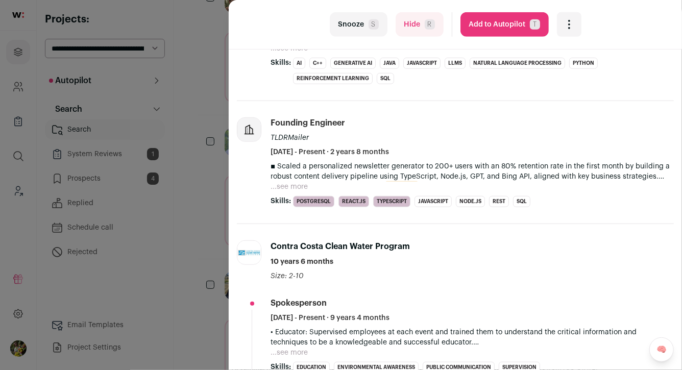
scroll to position [331, 0]
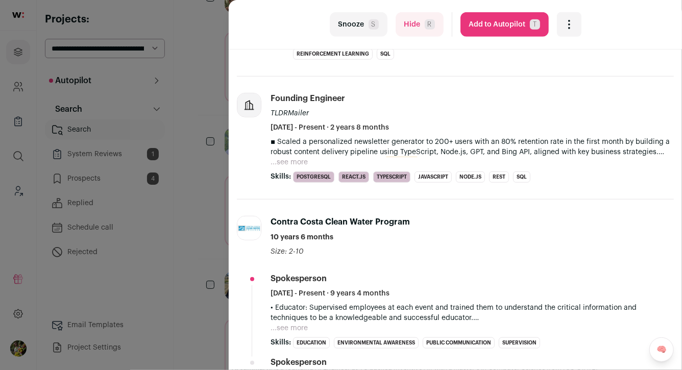
click at [296, 162] on button "...see more" at bounding box center [288, 162] width 37 height 10
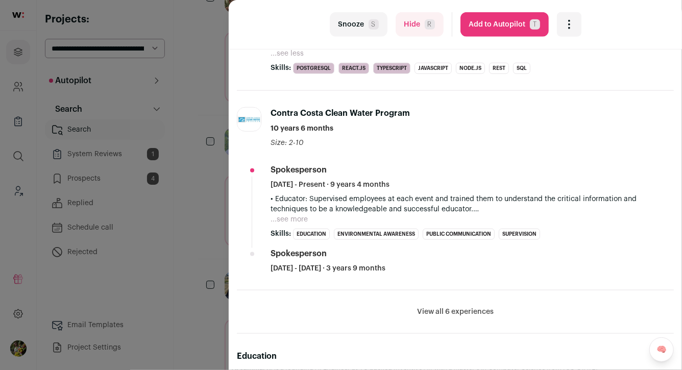
scroll to position [561, 0]
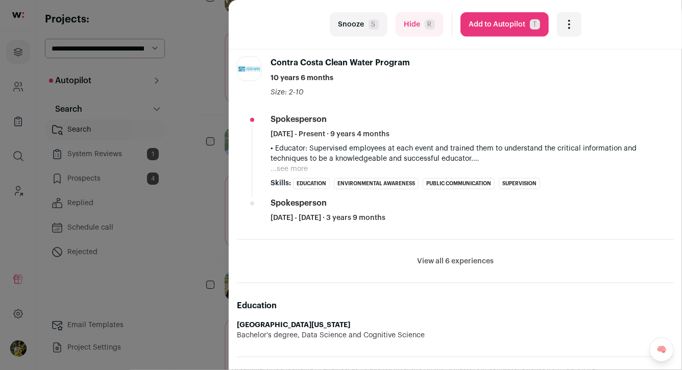
click at [422, 257] on li "View all 6 experiences View less" at bounding box center [455, 261] width 437 height 43
click at [430, 256] on button "View all 6 experiences" at bounding box center [455, 261] width 77 height 10
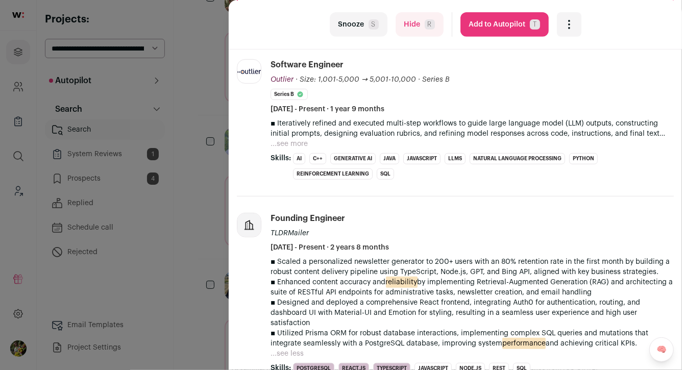
scroll to position [0, 0]
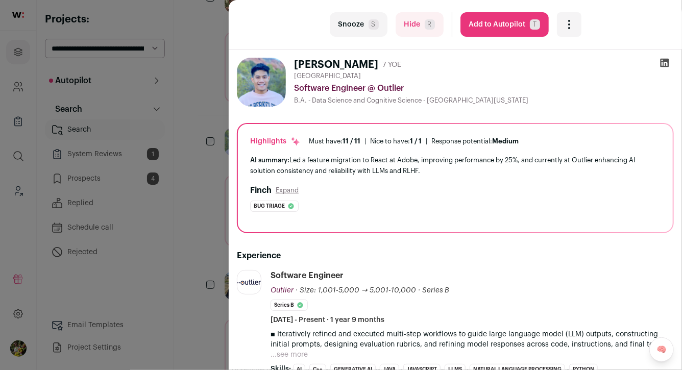
click at [486, 32] on button "Add to Autopilot T" at bounding box center [504, 24] width 88 height 24
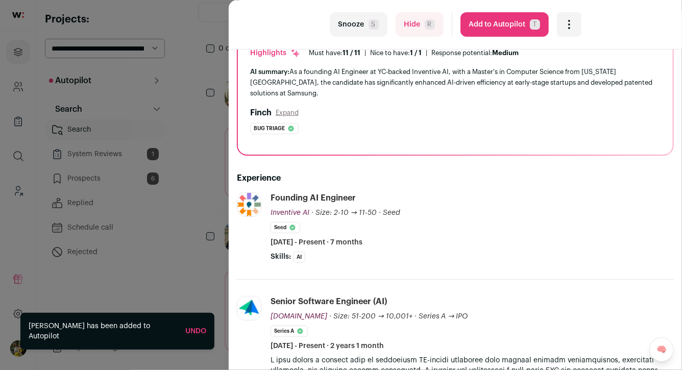
scroll to position [106, 0]
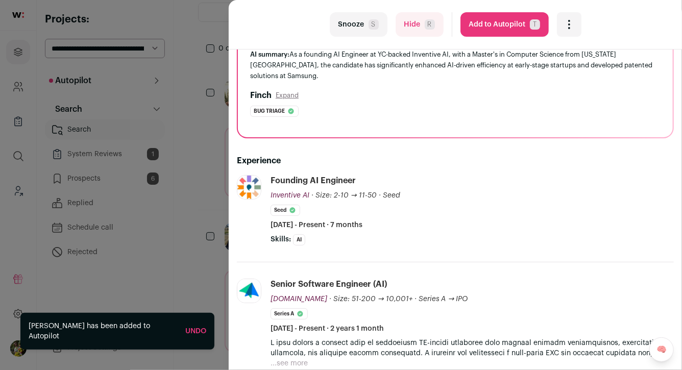
click at [210, 178] on div "last Snooze S Hide R Add to Autopilot T More actions Report a Problem Report th…" at bounding box center [341, 185] width 682 height 370
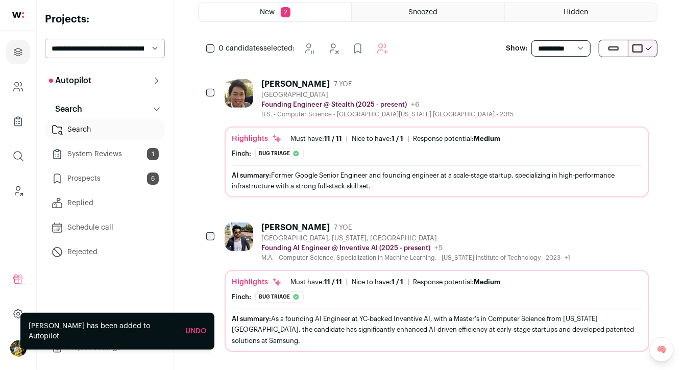
click at [134, 155] on link "System Reviews 1" at bounding box center [105, 154] width 120 height 20
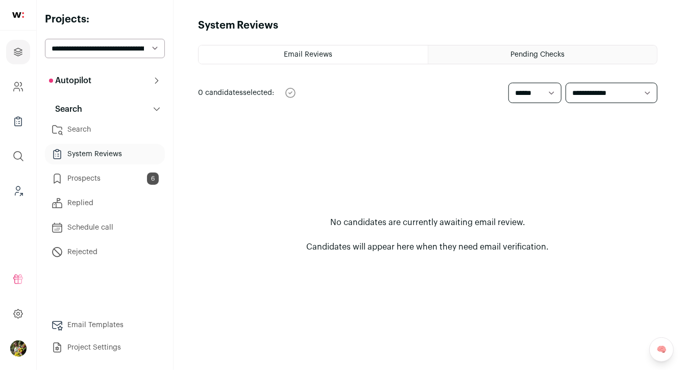
click at [122, 173] on link "Prospects 6" at bounding box center [105, 178] width 120 height 20
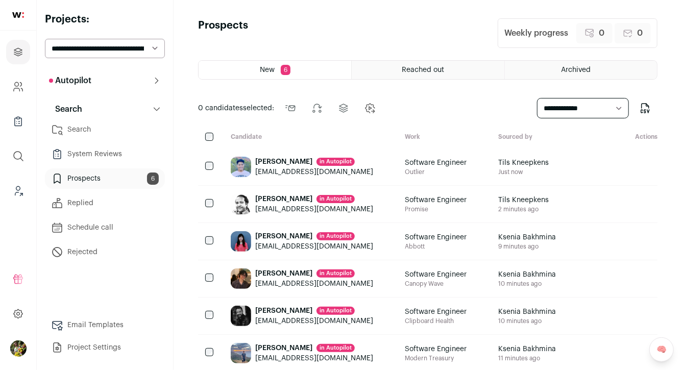
scroll to position [19, 0]
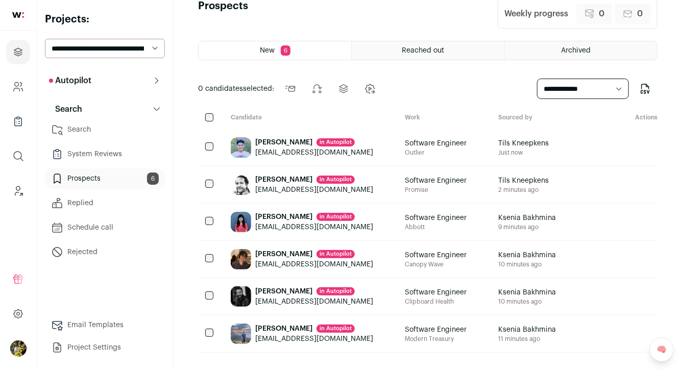
click at [120, 56] on select "**********" at bounding box center [105, 48] width 120 height 19
select select "*****"
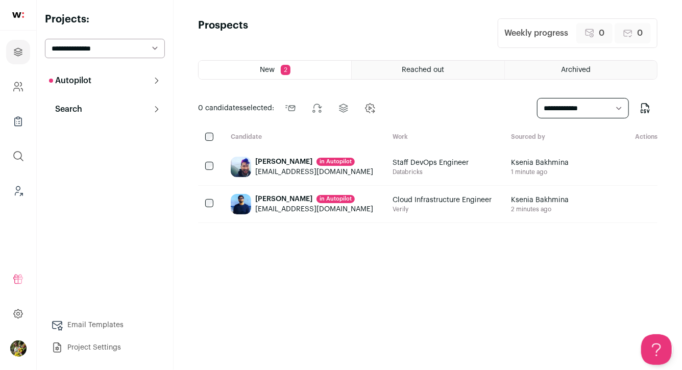
click at [125, 82] on button "Autopilot" at bounding box center [105, 80] width 120 height 20
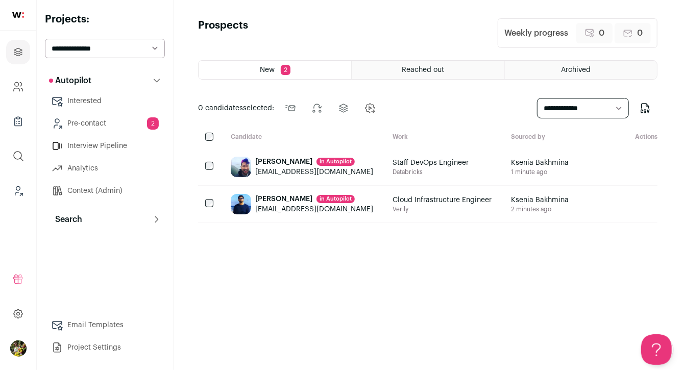
click at [128, 120] on link "Pre-contact 2" at bounding box center [105, 123] width 120 height 20
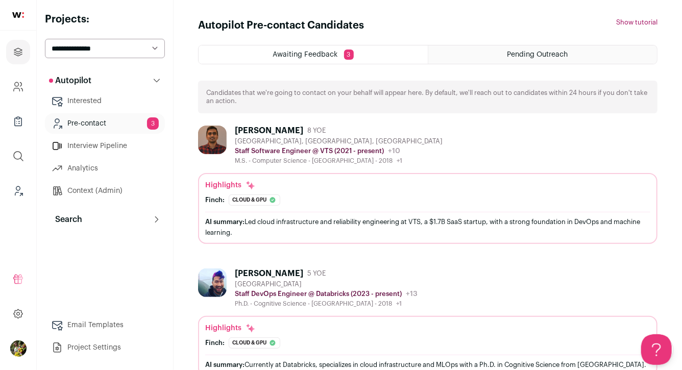
click at [133, 46] on select "**********" at bounding box center [105, 48] width 120 height 19
select select "*****"
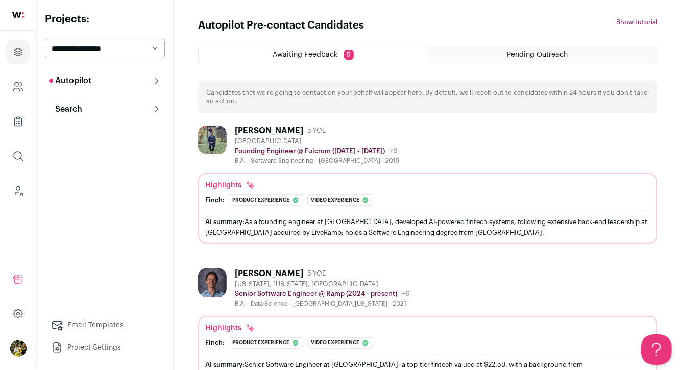
click at [136, 48] on select "**********" at bounding box center [105, 48] width 120 height 19
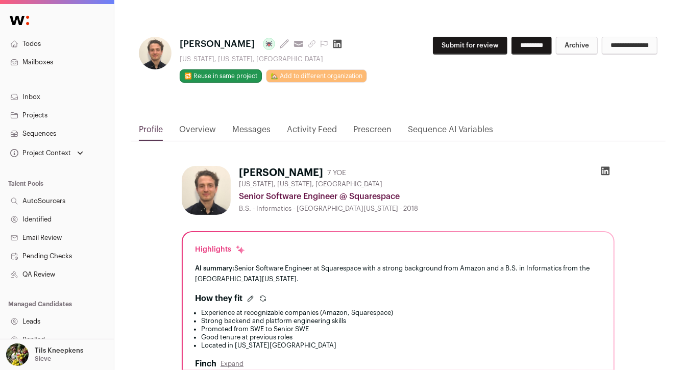
click at [466, 47] on button "Submit for review" at bounding box center [470, 46] width 75 height 18
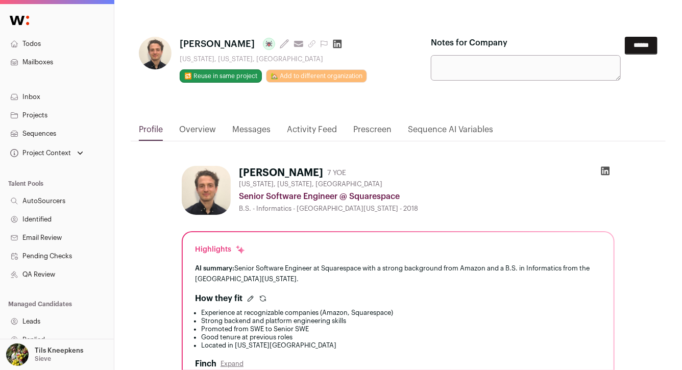
click at [627, 45] on input "******" at bounding box center [641, 46] width 33 height 18
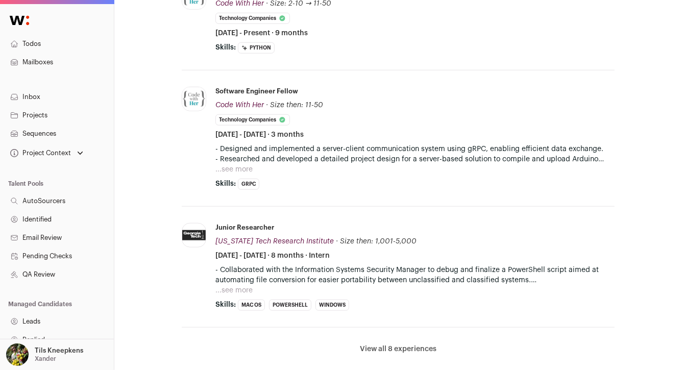
scroll to position [418, 0]
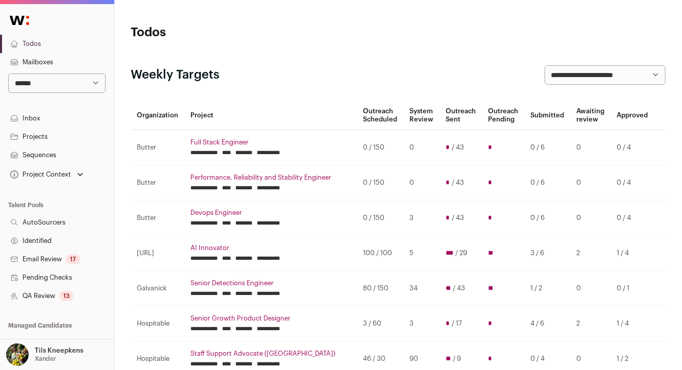
click at [79, 83] on select "**********" at bounding box center [56, 82] width 97 height 19
select select "*****"
click at [62, 88] on select "**********" at bounding box center [56, 82] width 97 height 19
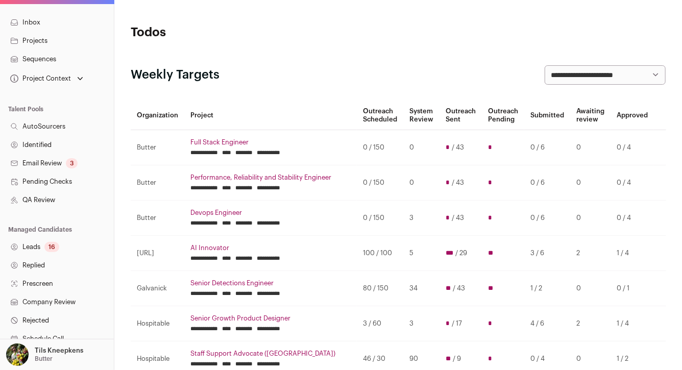
scroll to position [133, 0]
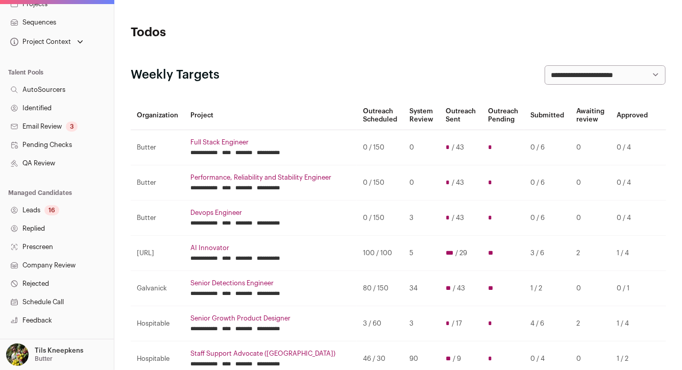
click at [68, 213] on link "Leads 16" at bounding box center [57, 210] width 114 height 18
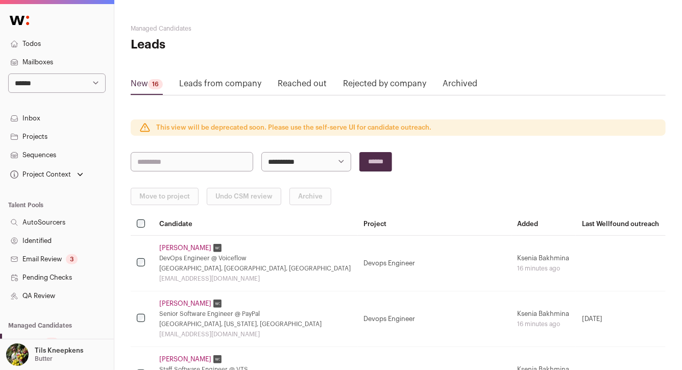
click at [291, 167] on select "**********" at bounding box center [306, 161] width 90 height 19
select select "*****"
click at [383, 162] on input "******" at bounding box center [375, 161] width 33 height 19
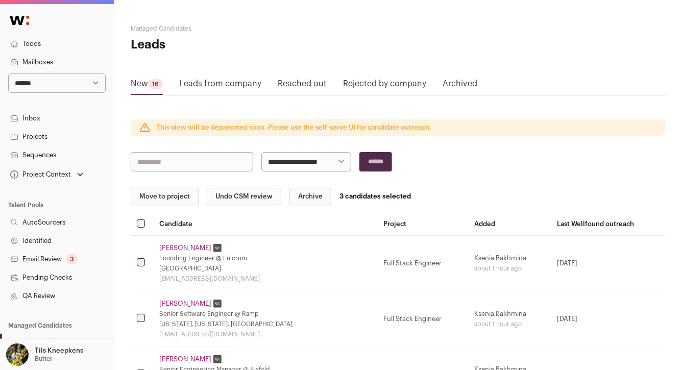
click at [289, 195] on button "Archive" at bounding box center [310, 196] width 42 height 17
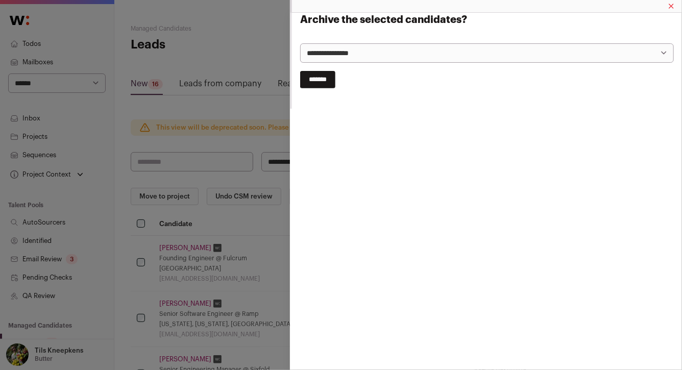
click at [330, 78] on input "*******" at bounding box center [317, 79] width 35 height 17
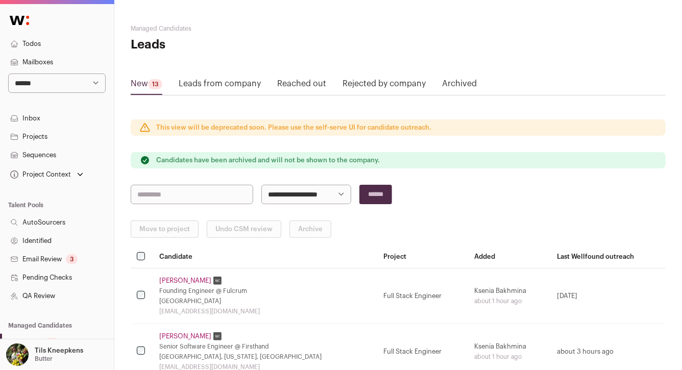
click at [302, 191] on select "**********" at bounding box center [306, 194] width 90 height 19
select select "*****"
click at [384, 198] on input "******" at bounding box center [375, 194] width 33 height 19
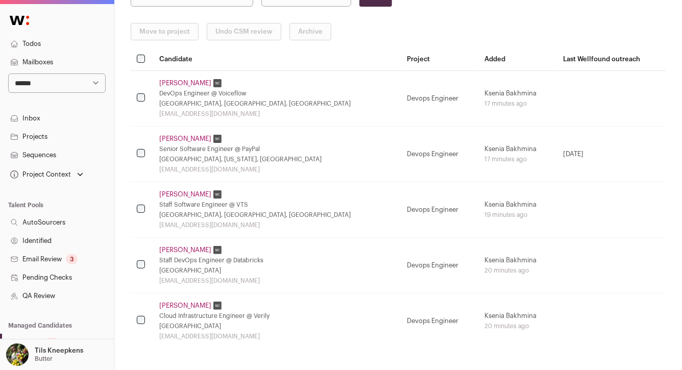
scroll to position [102, 0]
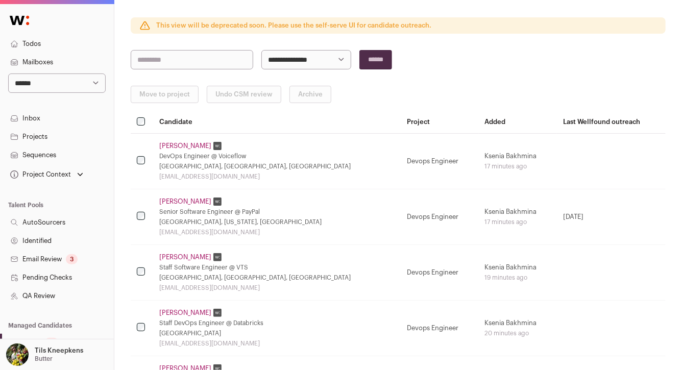
click at [276, 63] on select "**********" at bounding box center [306, 59] width 90 height 19
select select "*****"
click at [382, 65] on input "******" at bounding box center [375, 59] width 33 height 19
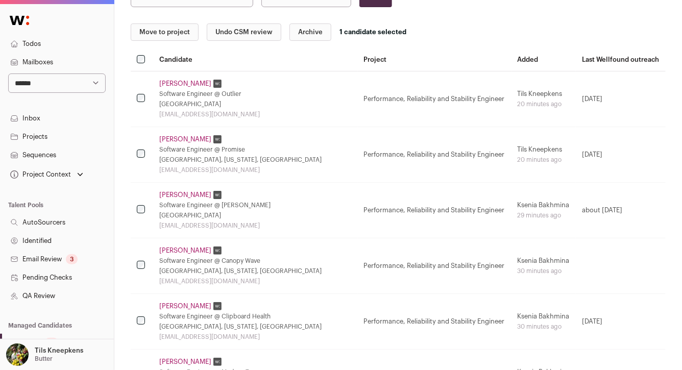
scroll to position [160, 0]
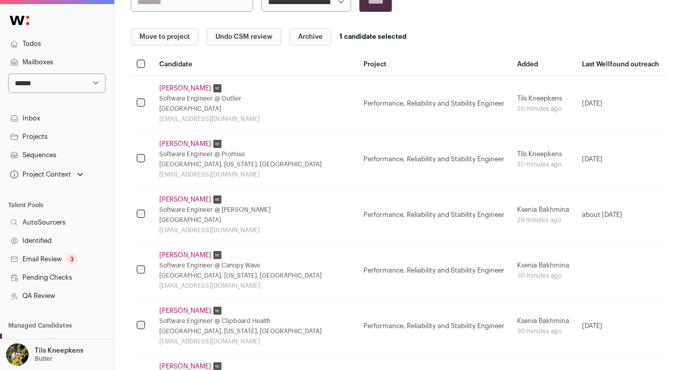
click at [313, 33] on button "Archive" at bounding box center [310, 36] width 42 height 17
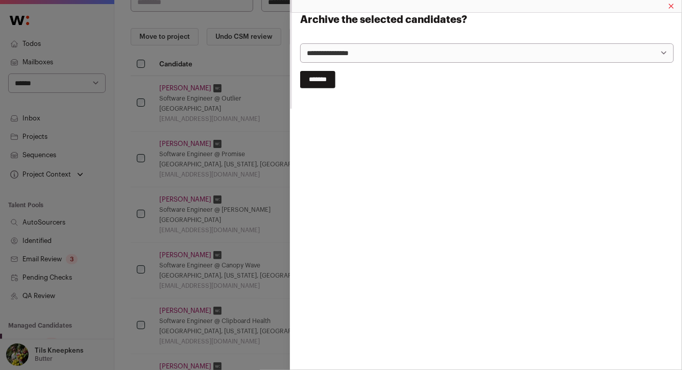
click at [320, 89] on form "**********" at bounding box center [487, 55] width 374 height 84
click at [322, 83] on input "*******" at bounding box center [317, 79] width 35 height 17
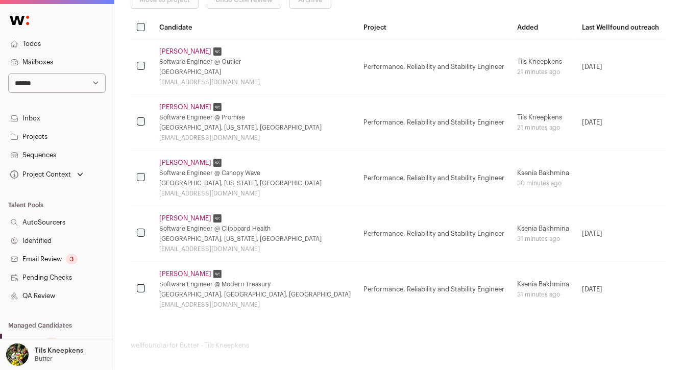
scroll to position [232, 0]
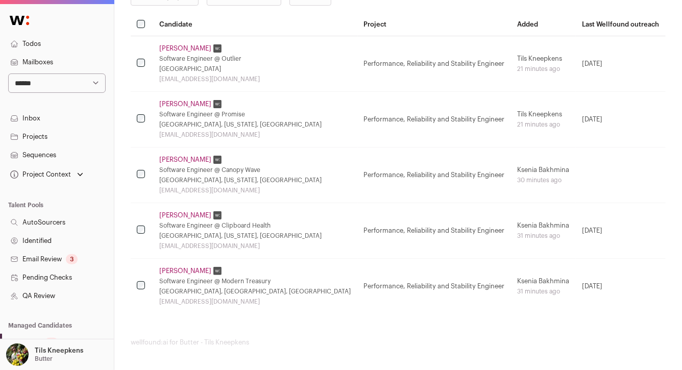
click at [191, 212] on link "Harjoth Khara" at bounding box center [185, 215] width 52 height 8
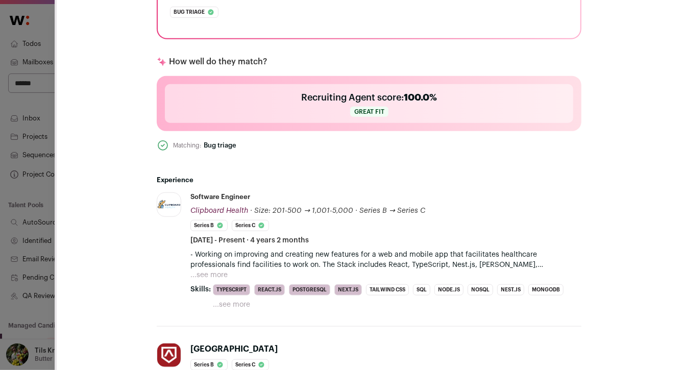
scroll to position [374, 0]
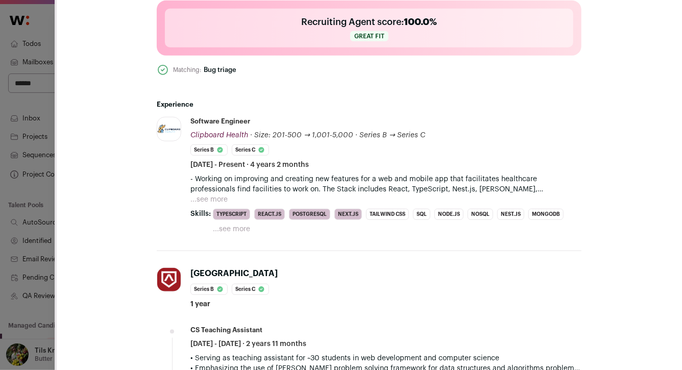
click at [219, 199] on button "...see more" at bounding box center [208, 199] width 37 height 10
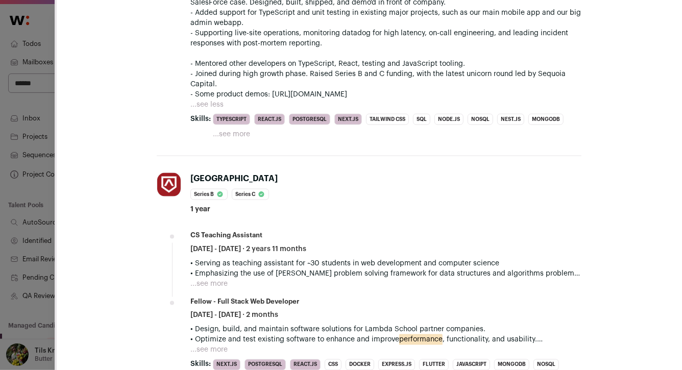
scroll to position [628, 0]
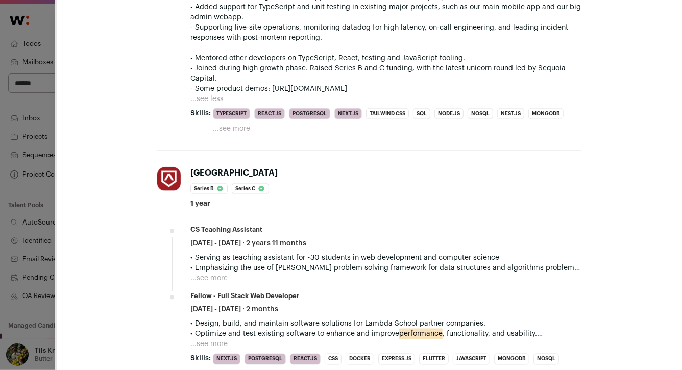
click at [30, 219] on div "**********" at bounding box center [341, 185] width 682 height 370
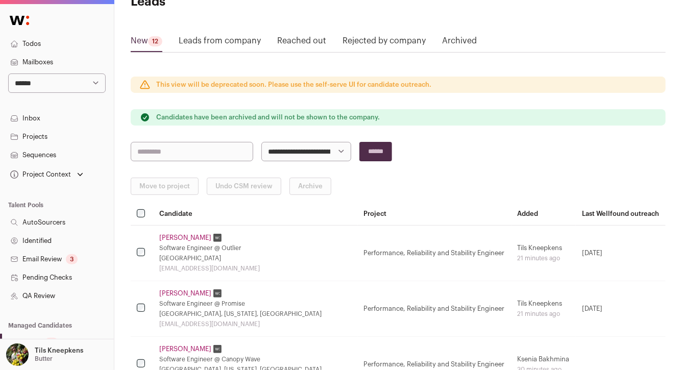
scroll to position [232, 0]
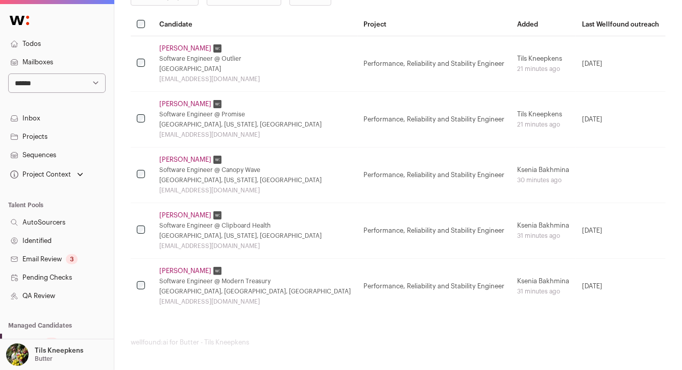
click at [190, 267] on link "Maxim Turcan" at bounding box center [185, 271] width 52 height 8
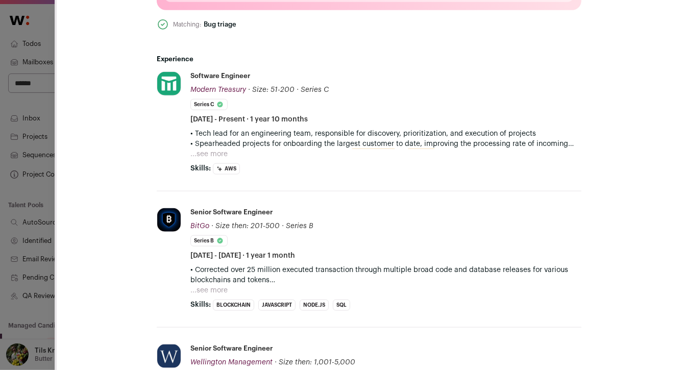
scroll to position [432, 0]
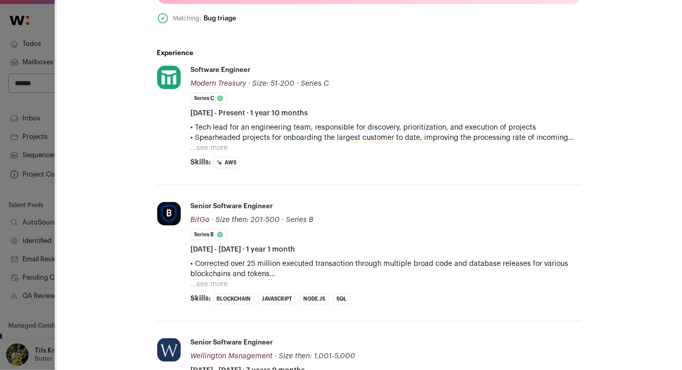
click at [217, 146] on button "...see more" at bounding box center [208, 148] width 37 height 10
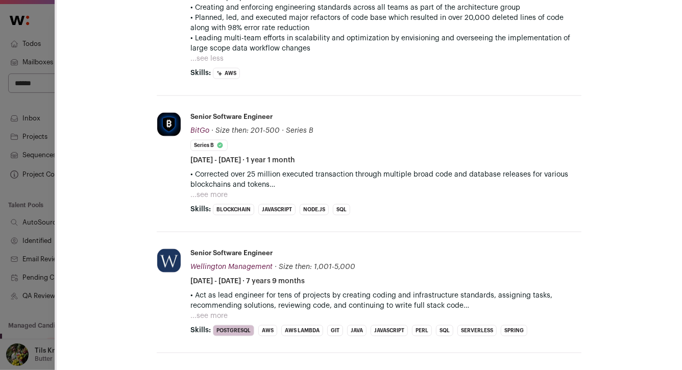
click at [212, 191] on button "...see more" at bounding box center [208, 195] width 37 height 10
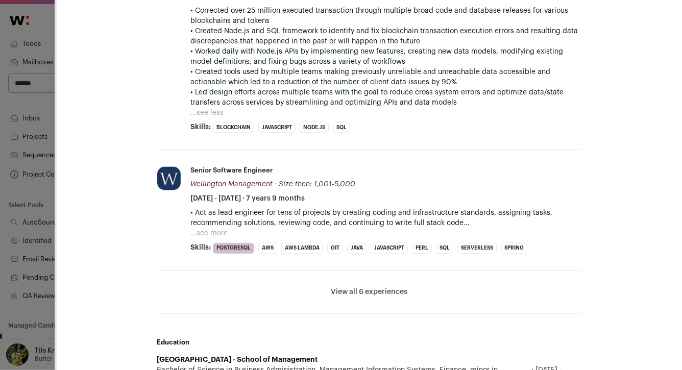
scroll to position [771, 0]
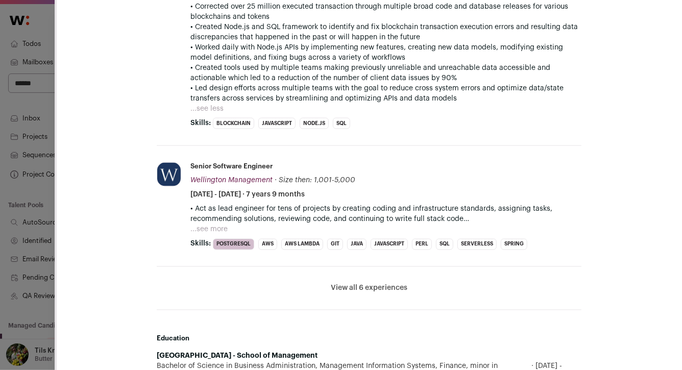
click at [223, 228] on button "...see more" at bounding box center [208, 230] width 37 height 10
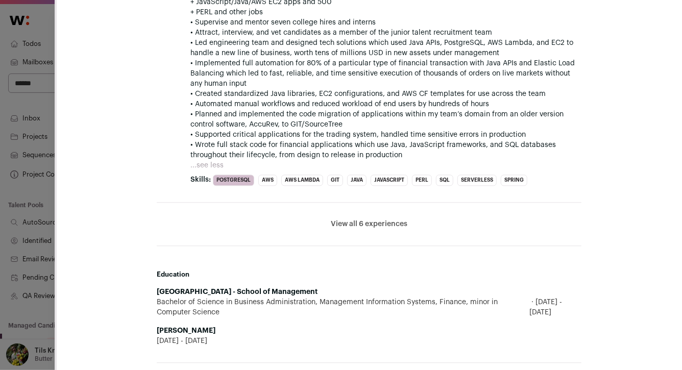
scroll to position [1082, 0]
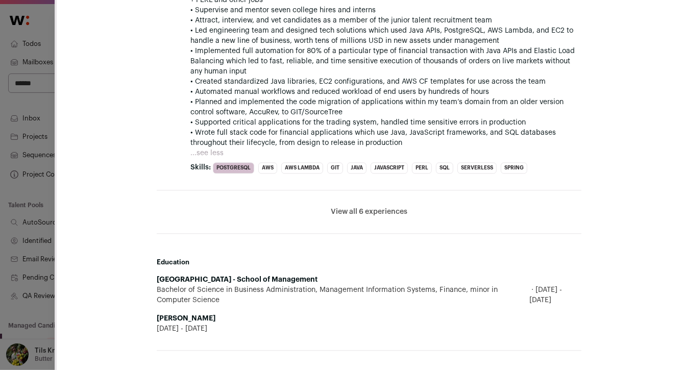
click at [47, 236] on div "**********" at bounding box center [341, 185] width 682 height 370
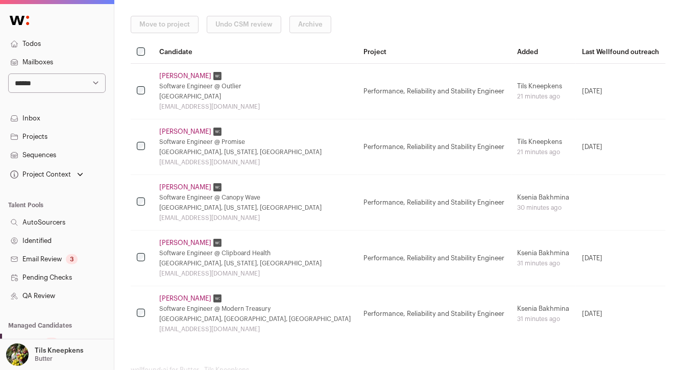
scroll to position [222, 0]
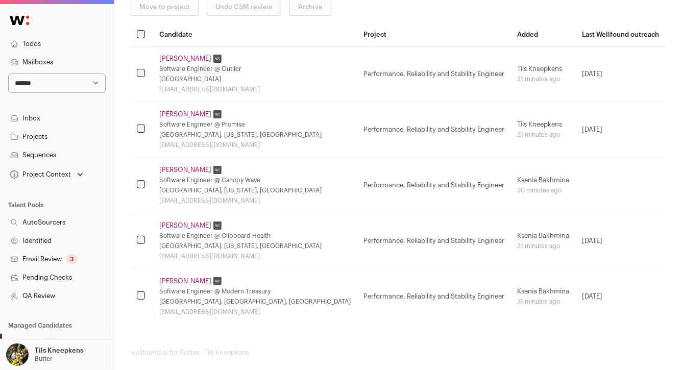
click at [178, 170] on link "Andrew Li" at bounding box center [185, 170] width 52 height 8
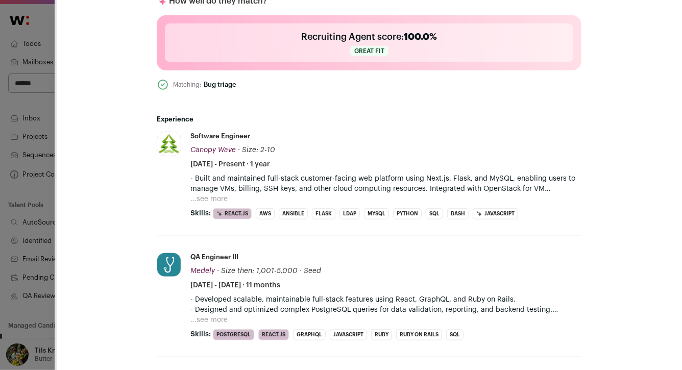
scroll to position [363, 0]
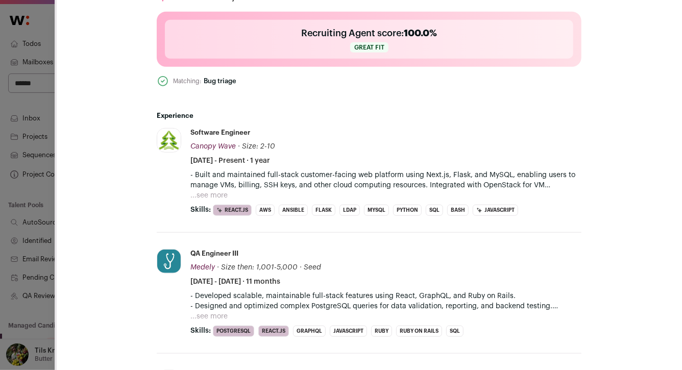
click at [209, 194] on button "...see more" at bounding box center [208, 195] width 37 height 10
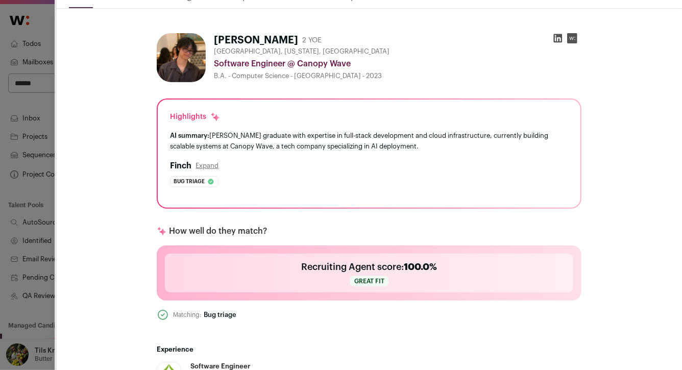
scroll to position [0, 0]
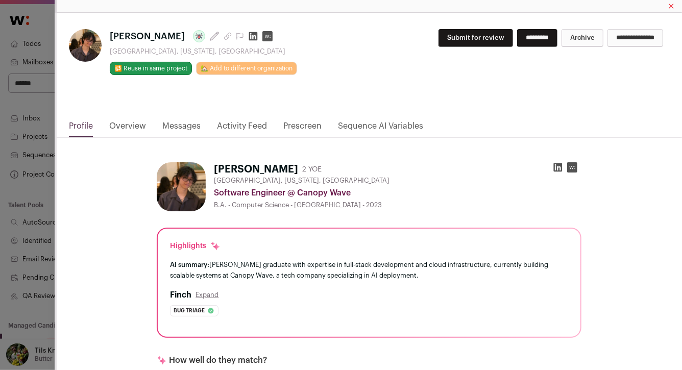
click at [672, 8] on icon "Close modal" at bounding box center [671, 6] width 5 height 12
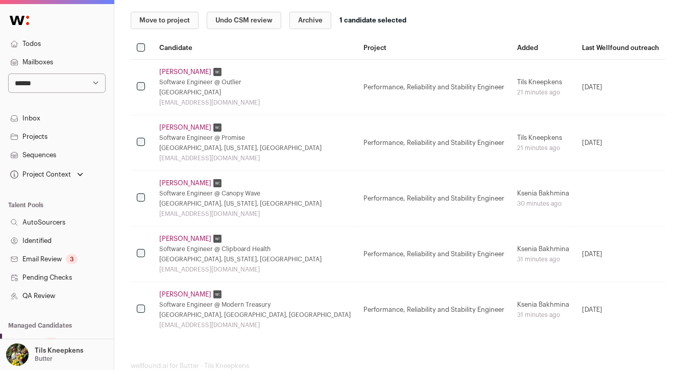
scroll to position [205, 0]
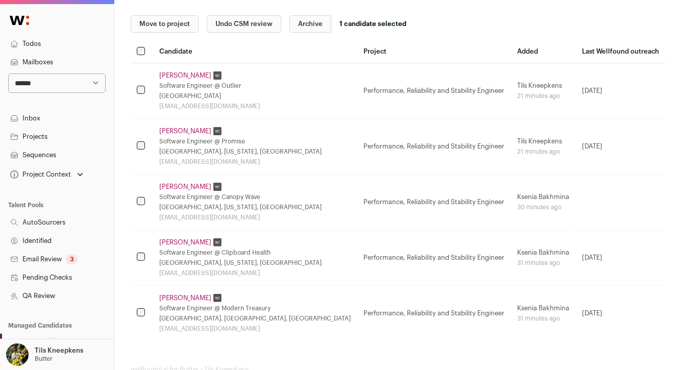
click at [311, 25] on button "Archive" at bounding box center [310, 23] width 42 height 17
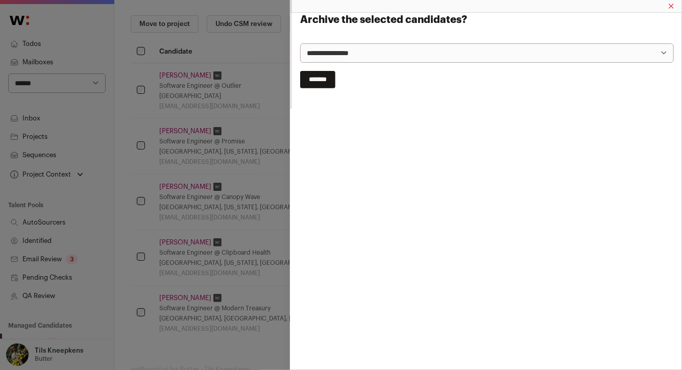
click at [331, 80] on input "*******" at bounding box center [317, 79] width 35 height 17
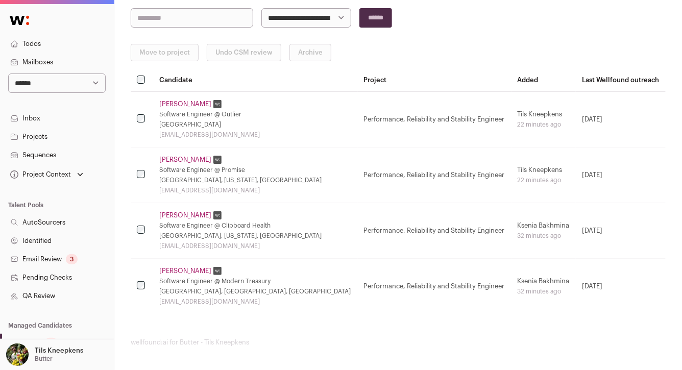
click at [183, 210] on td "Harjoth Khara Software Engineer @ Clipboard Health Palo Alto, California, Unite…" at bounding box center [255, 231] width 205 height 56
click at [183, 211] on link "Harjoth Khara" at bounding box center [185, 215] width 52 height 8
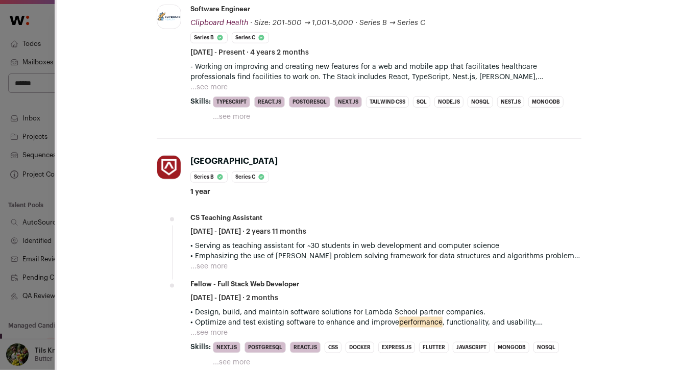
scroll to position [503, 0]
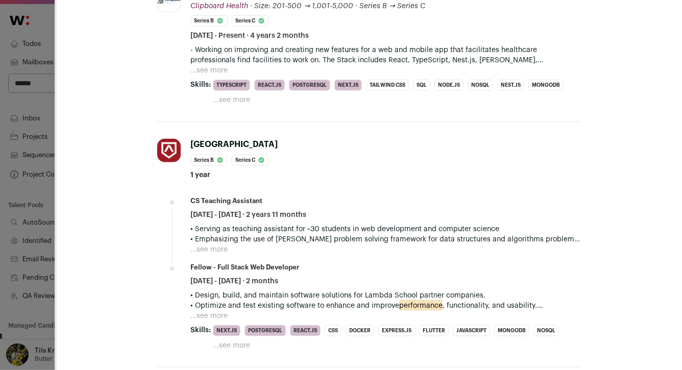
click at [220, 69] on button "...see more" at bounding box center [208, 70] width 37 height 10
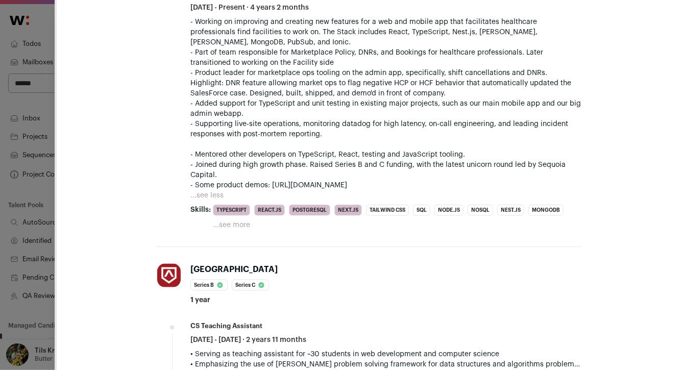
scroll to position [527, 0]
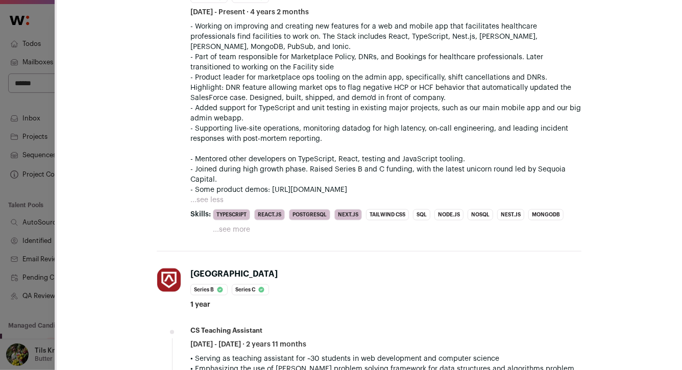
click at [41, 186] on div "**********" at bounding box center [341, 185] width 682 height 370
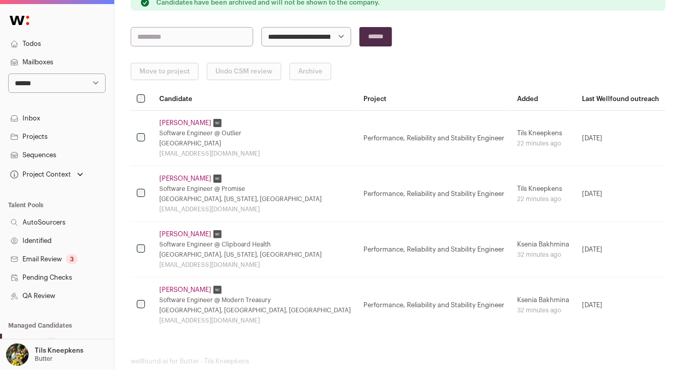
scroll to position [0, 0]
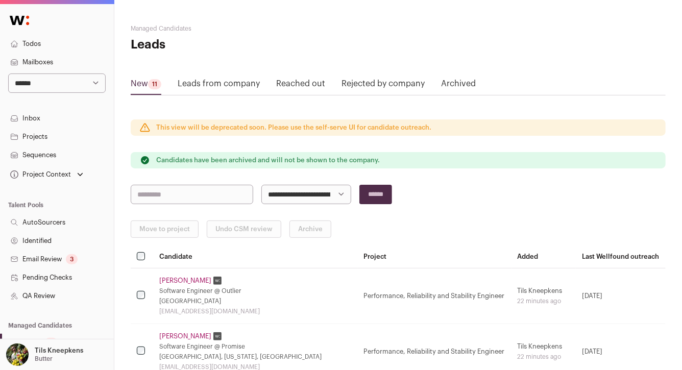
click at [304, 192] on select "**********" at bounding box center [306, 194] width 90 height 19
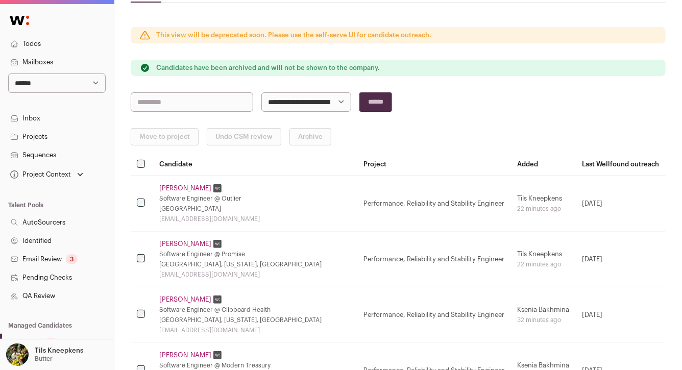
scroll to position [177, 0]
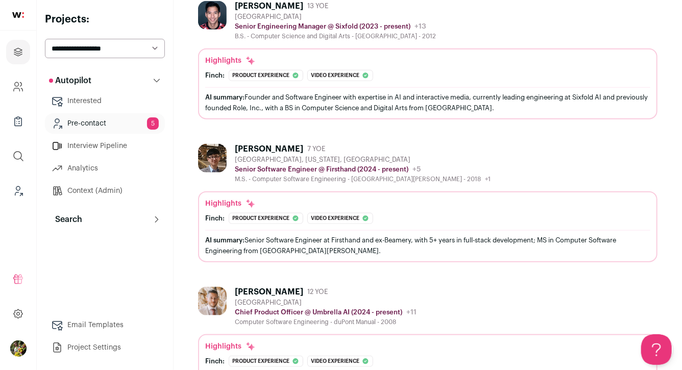
scroll to position [462, 0]
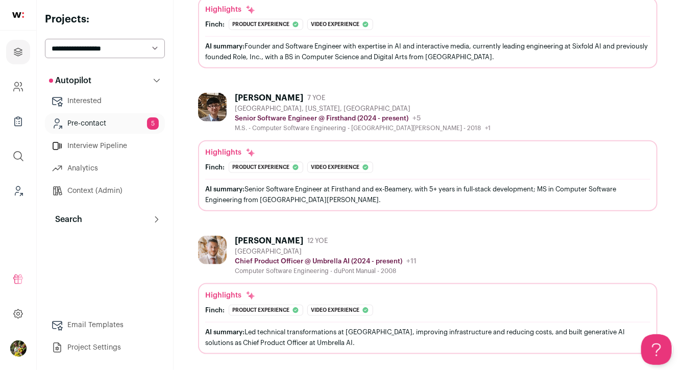
click at [320, 241] on span "12 YOE" at bounding box center [317, 241] width 20 height 8
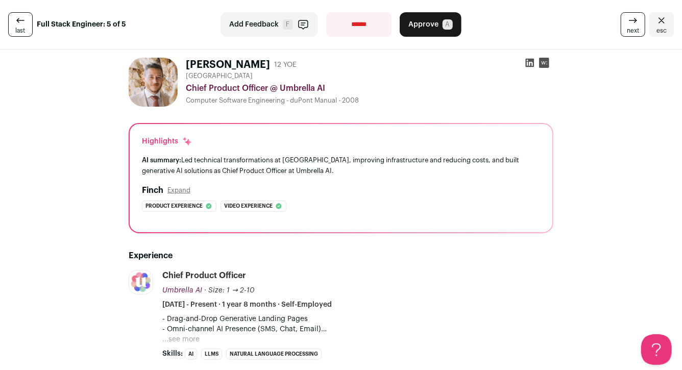
click at [665, 20] on icon "Close" at bounding box center [661, 20] width 12 height 12
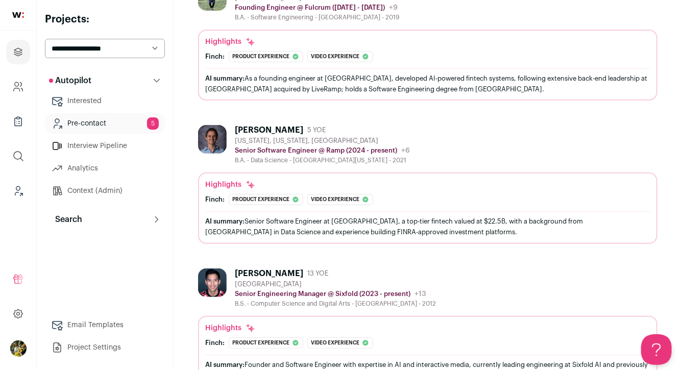
scroll to position [136, 0]
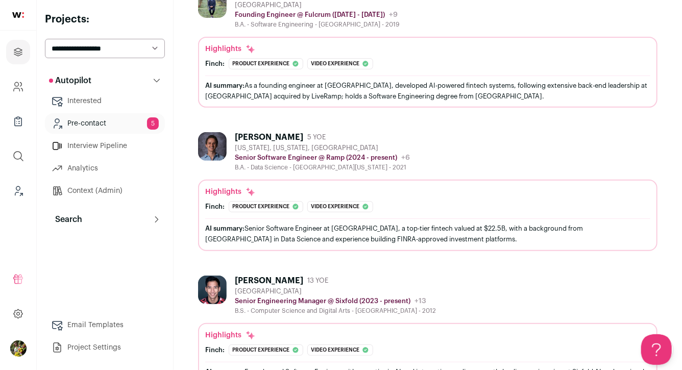
click at [117, 47] on select "**********" at bounding box center [105, 48] width 120 height 19
select select "*****"
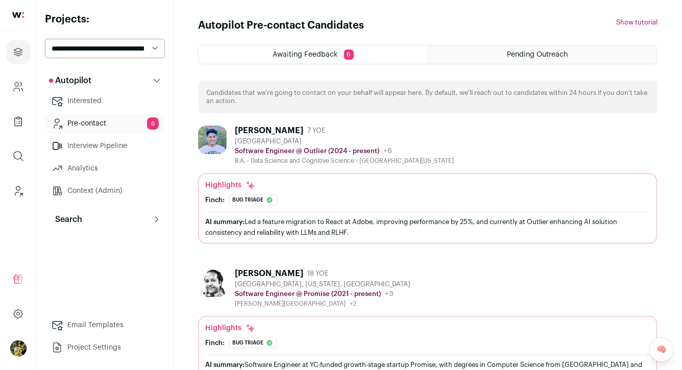
click at [135, 125] on link "Pre-contact 6" at bounding box center [105, 123] width 120 height 20
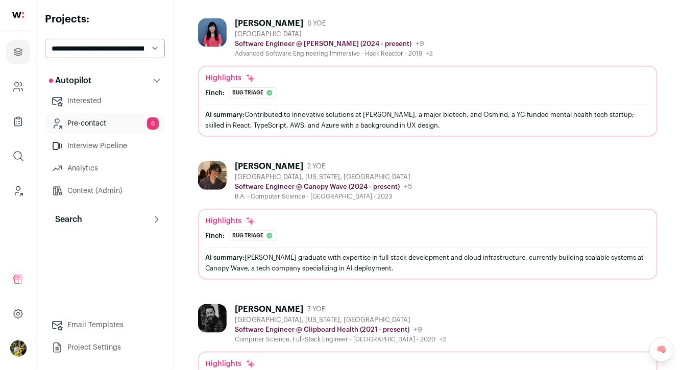
scroll to position [388, 0]
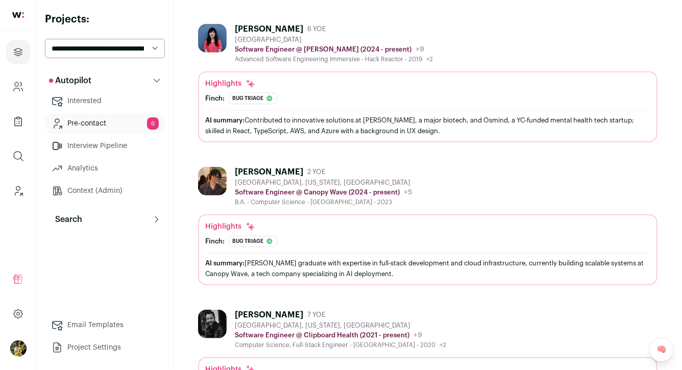
click at [312, 53] on div "Software Engineer @ Abbott (2024 - present) Abbott Public / Private Public Comp…" at bounding box center [334, 49] width 198 height 10
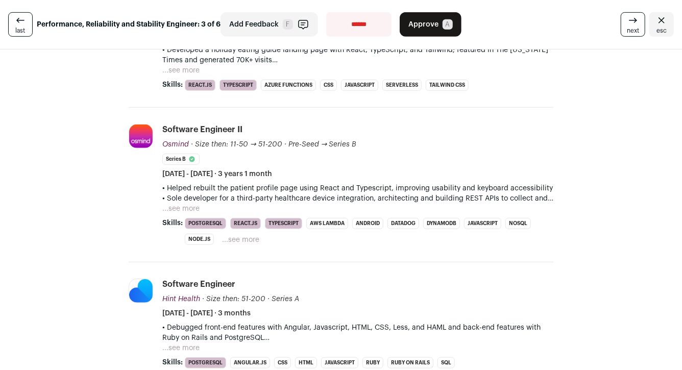
scroll to position [267, 0]
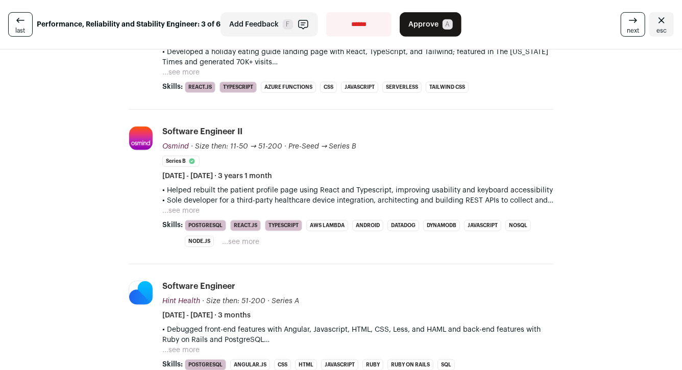
click at [196, 75] on button "...see more" at bounding box center [180, 72] width 37 height 10
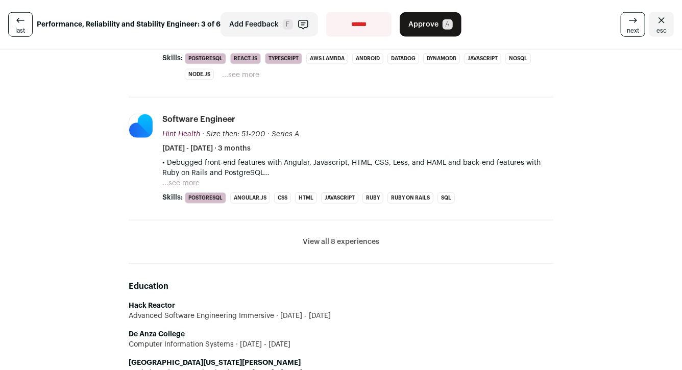
scroll to position [566, 0]
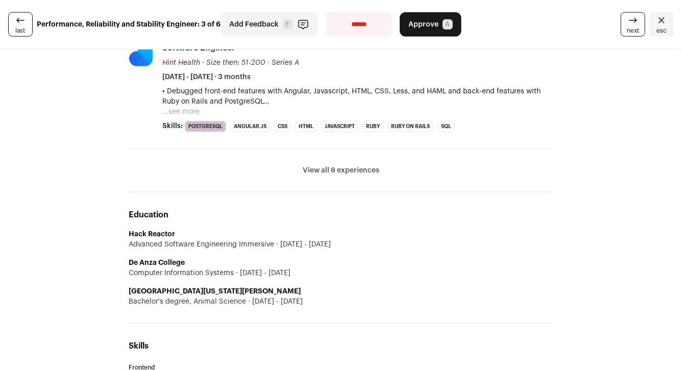
click at [331, 169] on button "View all 8 experiences" at bounding box center [341, 170] width 77 height 10
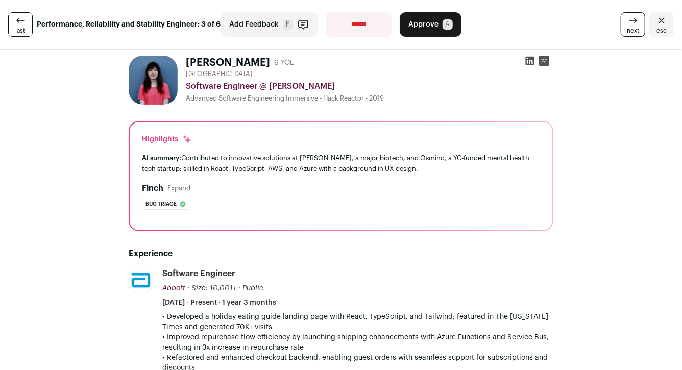
scroll to position [0, 0]
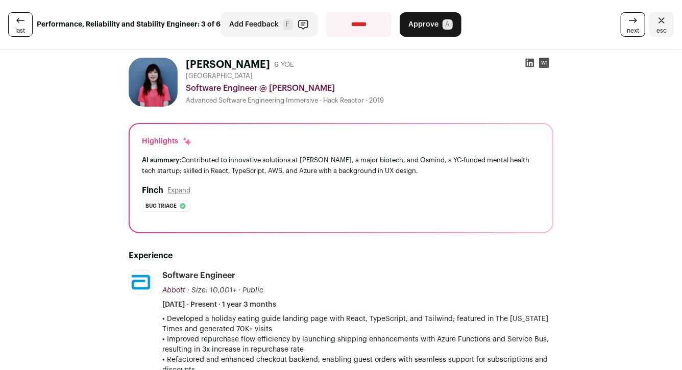
click at [658, 19] on icon "Close" at bounding box center [661, 20] width 12 height 12
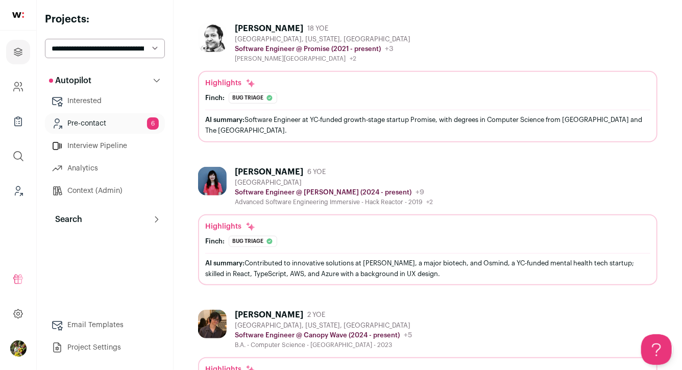
scroll to position [605, 0]
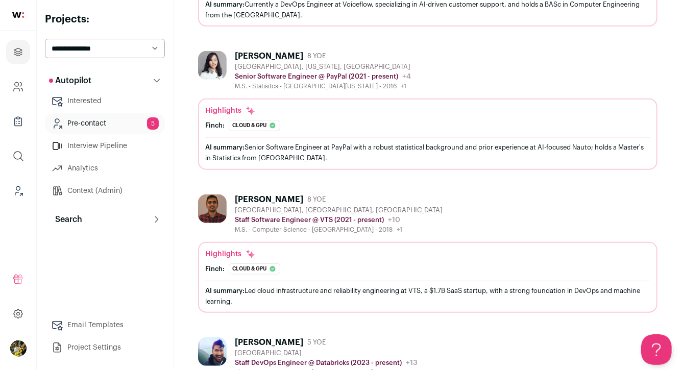
scroll to position [224, 0]
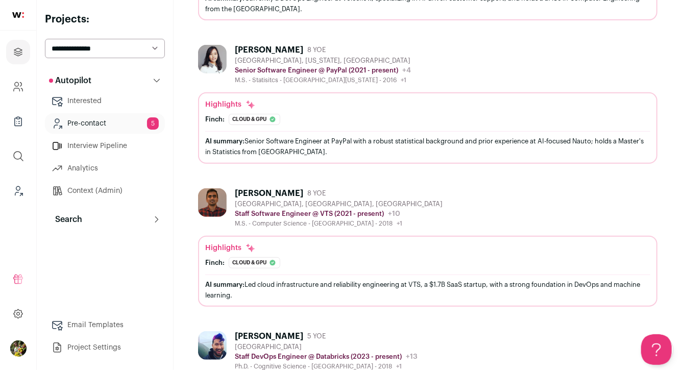
click at [281, 79] on div "M.S. - Statisitcs - [GEOGRAPHIC_DATA][US_STATE] - 2016 +1 [DATE] - [DATE] [GEOG…" at bounding box center [323, 80] width 176 height 8
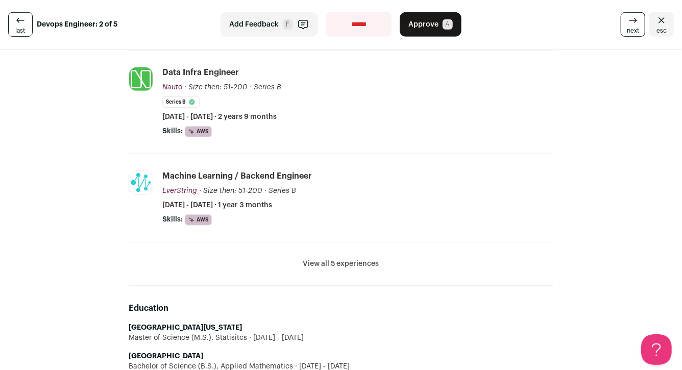
scroll to position [297, 0]
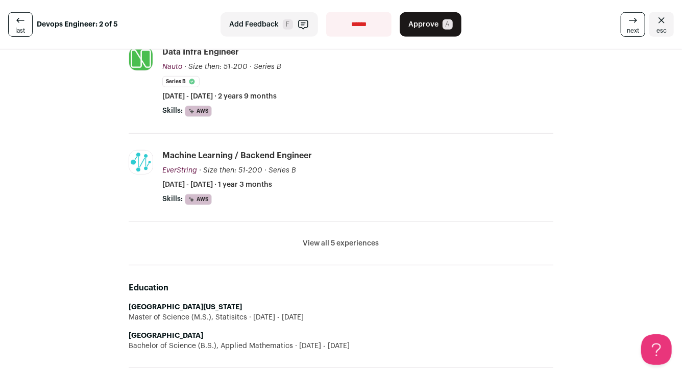
click at [659, 23] on icon "Close" at bounding box center [661, 20] width 6 height 6
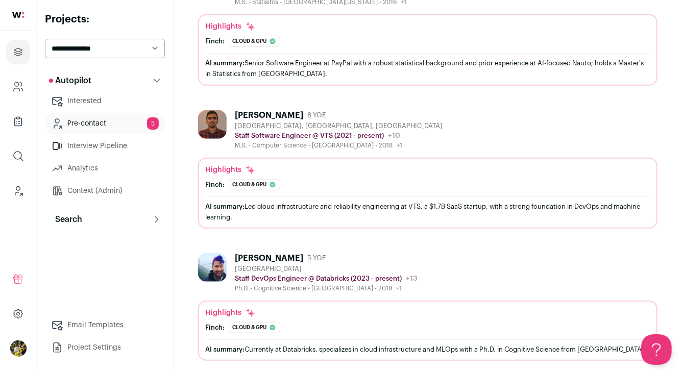
scroll to position [292, 0]
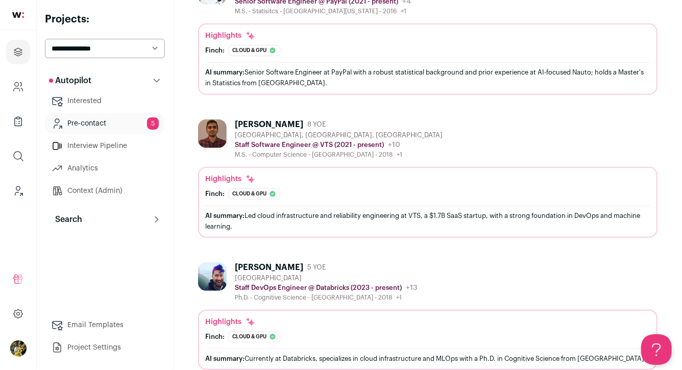
click at [433, 124] on div "[PERSON_NAME] 8 YOE [GEOGRAPHIC_DATA], [GEOGRAPHIC_DATA], [GEOGRAPHIC_DATA] Sta…" at bounding box center [427, 138] width 459 height 39
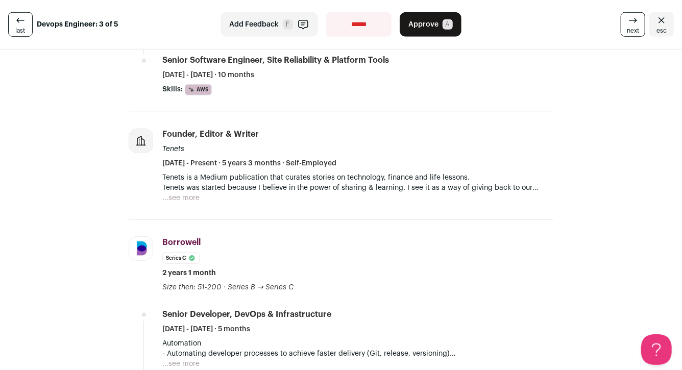
scroll to position [403, 0]
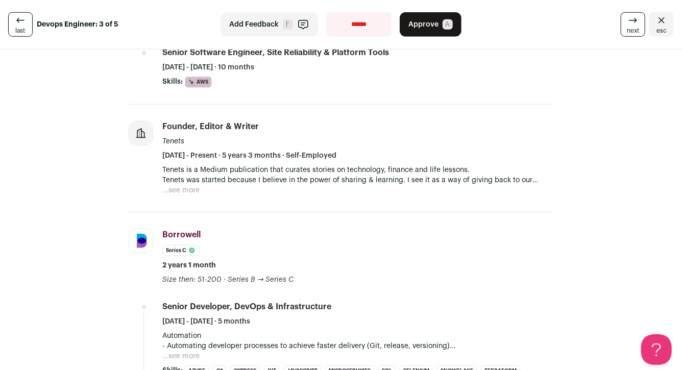
click at [657, 18] on icon "Close" at bounding box center [661, 20] width 12 height 12
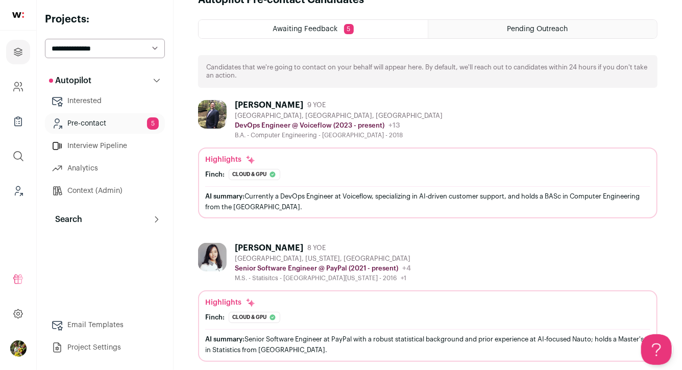
scroll to position [23, 0]
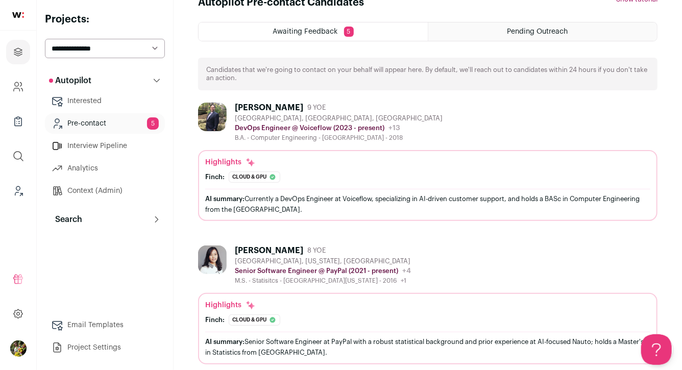
click at [138, 48] on select "**********" at bounding box center [105, 48] width 120 height 19
click at [158, 46] on select "**********" at bounding box center [105, 48] width 120 height 19
click at [159, 46] on select "**********" at bounding box center [105, 48] width 120 height 19
click at [24, 46] on link "Projects" at bounding box center [18, 52] width 24 height 24
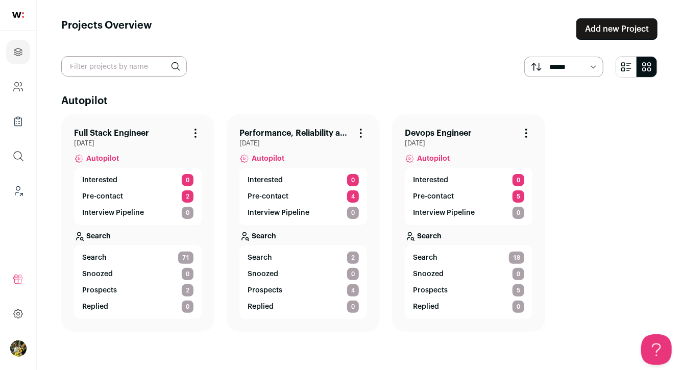
scroll to position [4, 0]
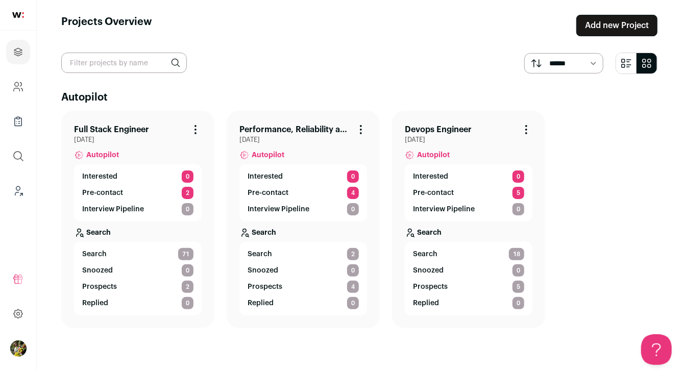
click at [113, 190] on p "Pre-contact" at bounding box center [102, 193] width 41 height 10
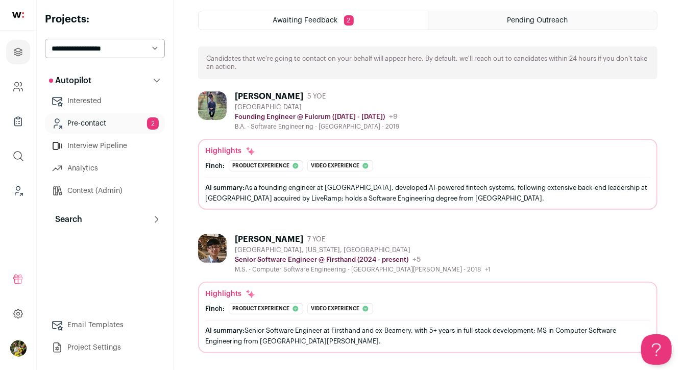
click at [285, 105] on div "[GEOGRAPHIC_DATA]" at bounding box center [317, 107] width 164 height 8
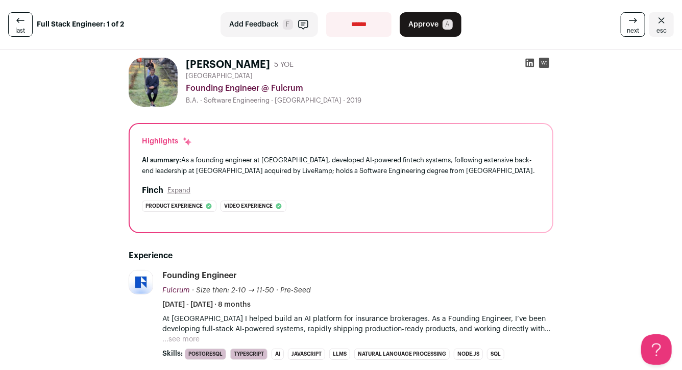
scroll to position [107, 0]
